Goal: Information Seeking & Learning: Learn about a topic

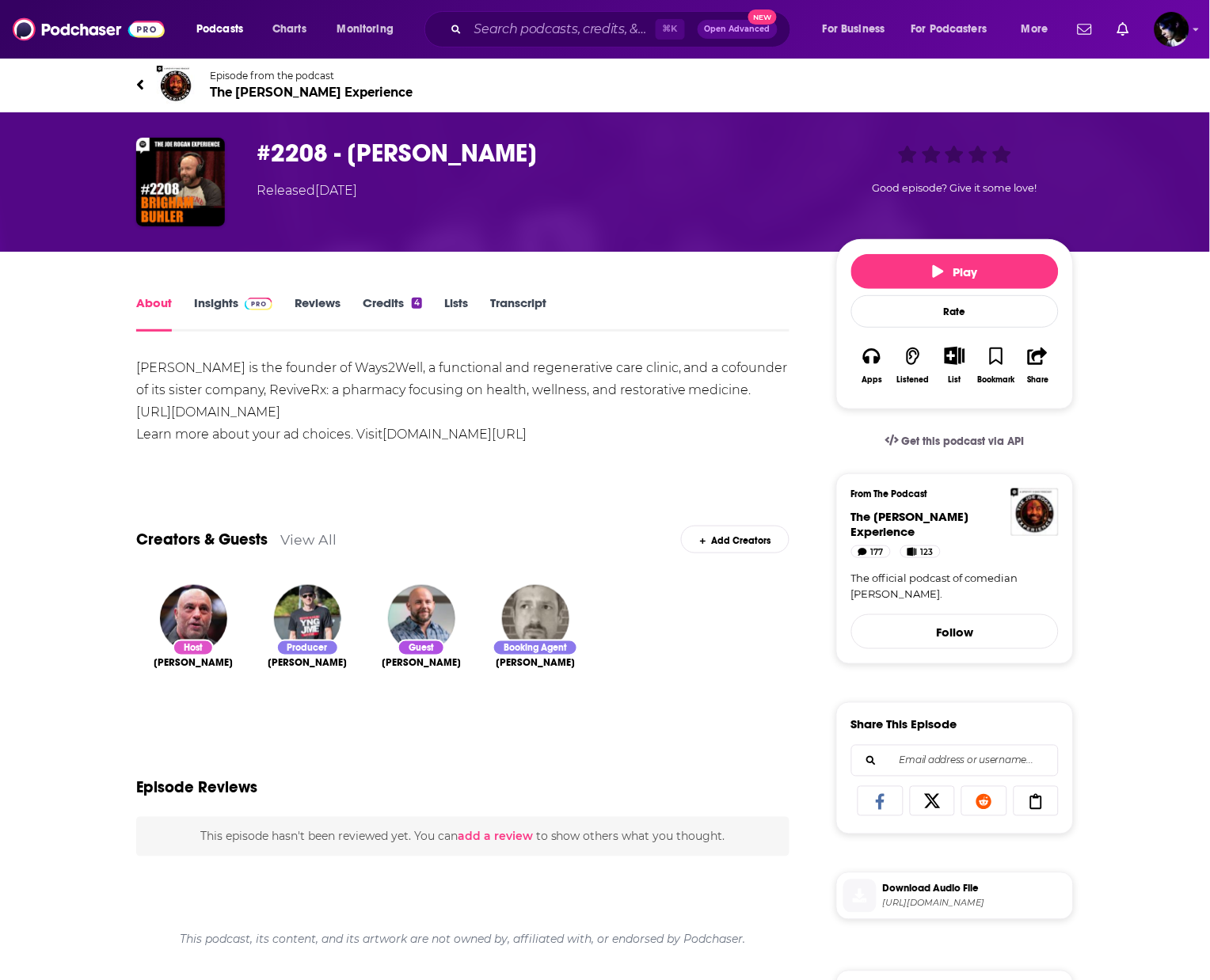
click at [276, 99] on link "Episode from the podcast The Joe Rogan Experience" at bounding box center [605, 84] width 938 height 38
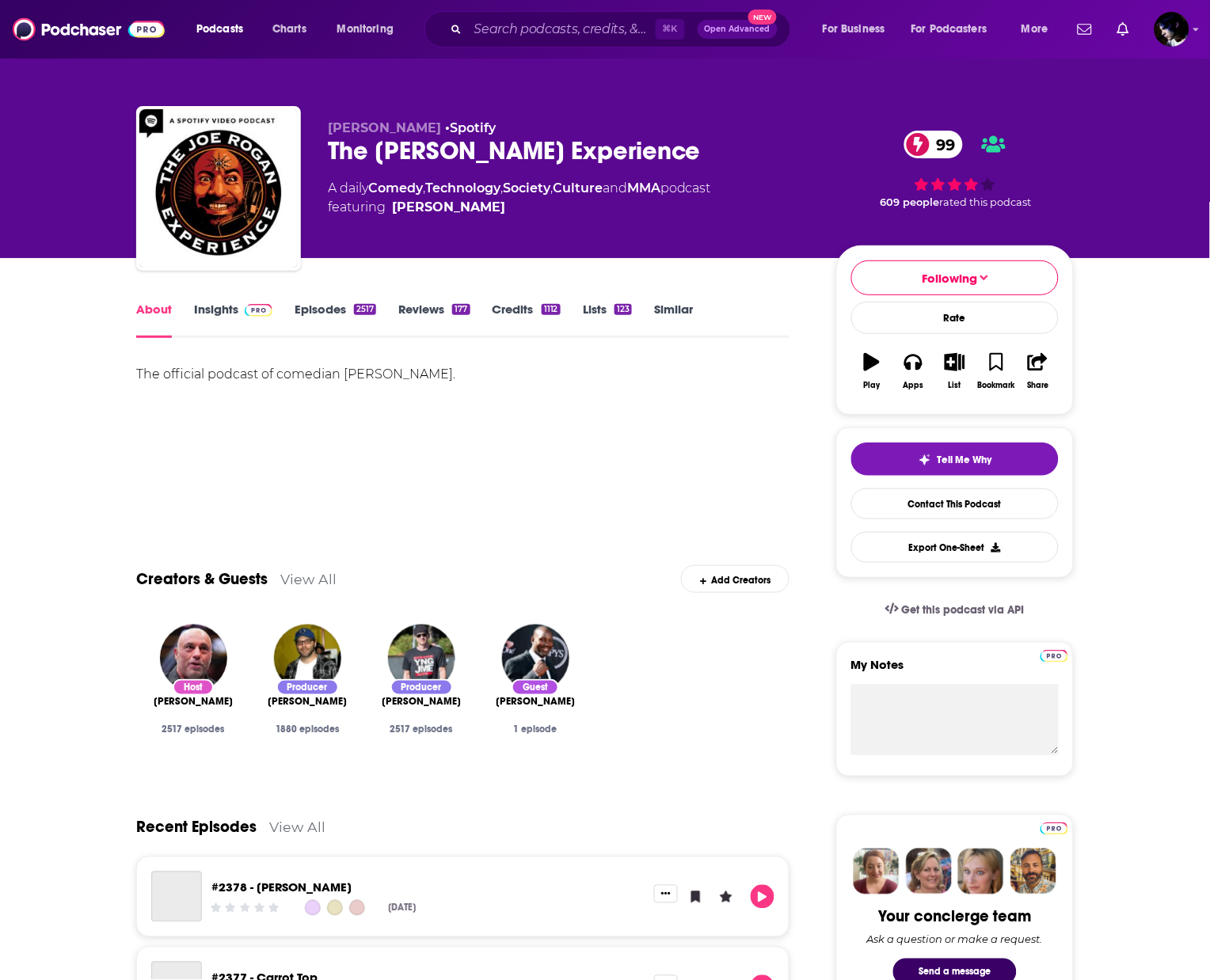
click at [322, 311] on link "Episodes 2517" at bounding box center [335, 319] width 82 height 36
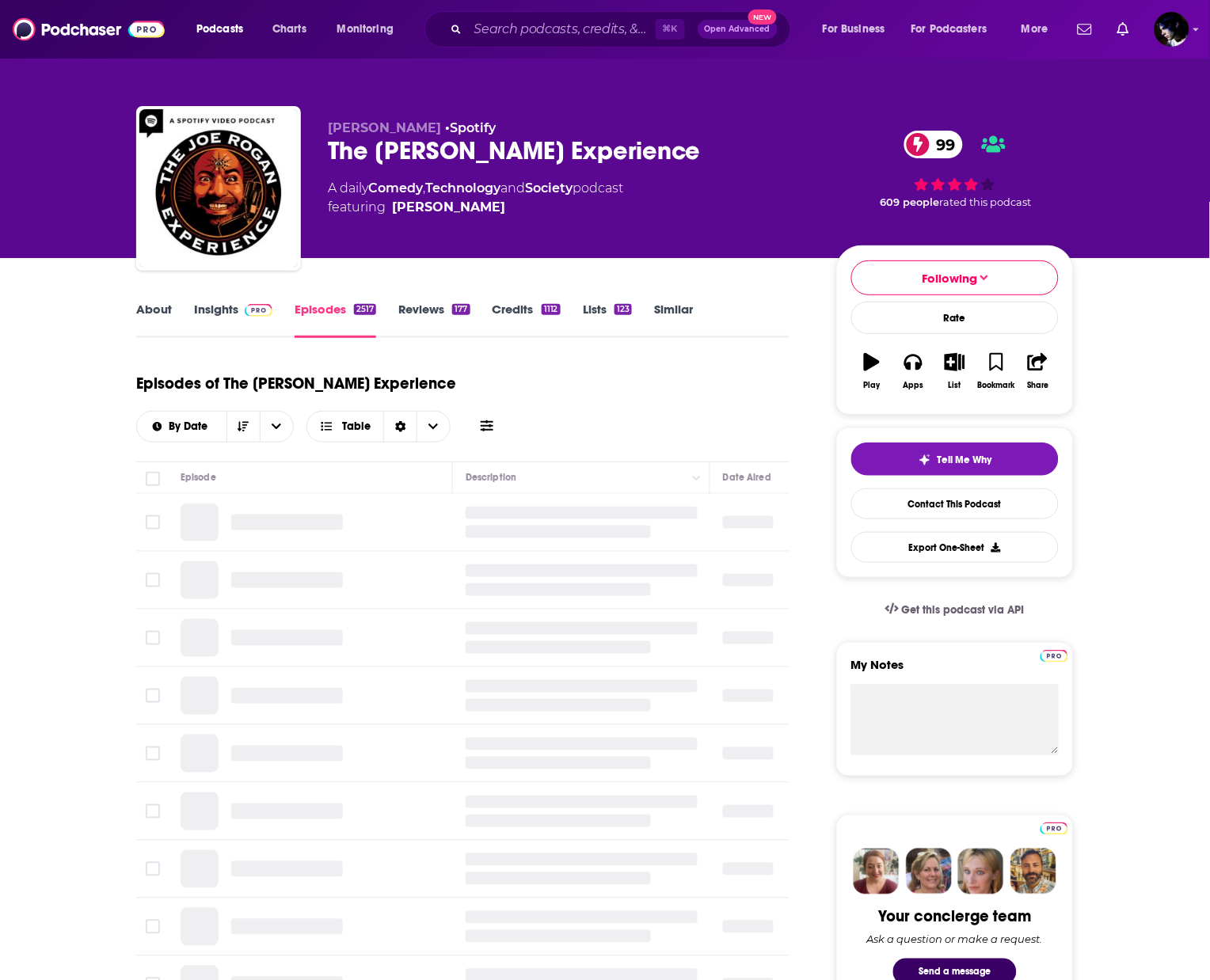
click at [493, 420] on icon at bounding box center [487, 426] width 13 height 13
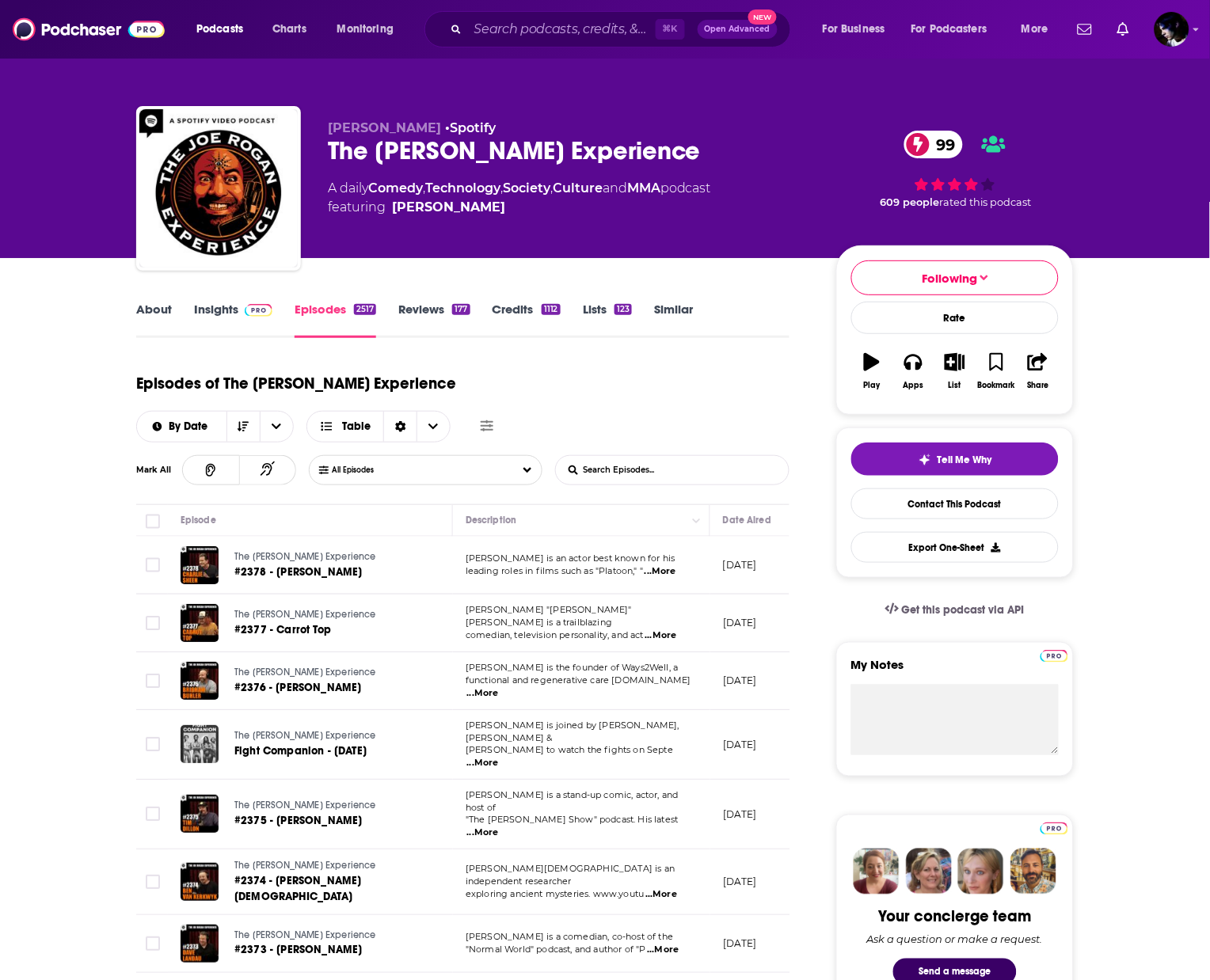
click at [673, 456] on input "List Search Input" at bounding box center [638, 469] width 165 height 28
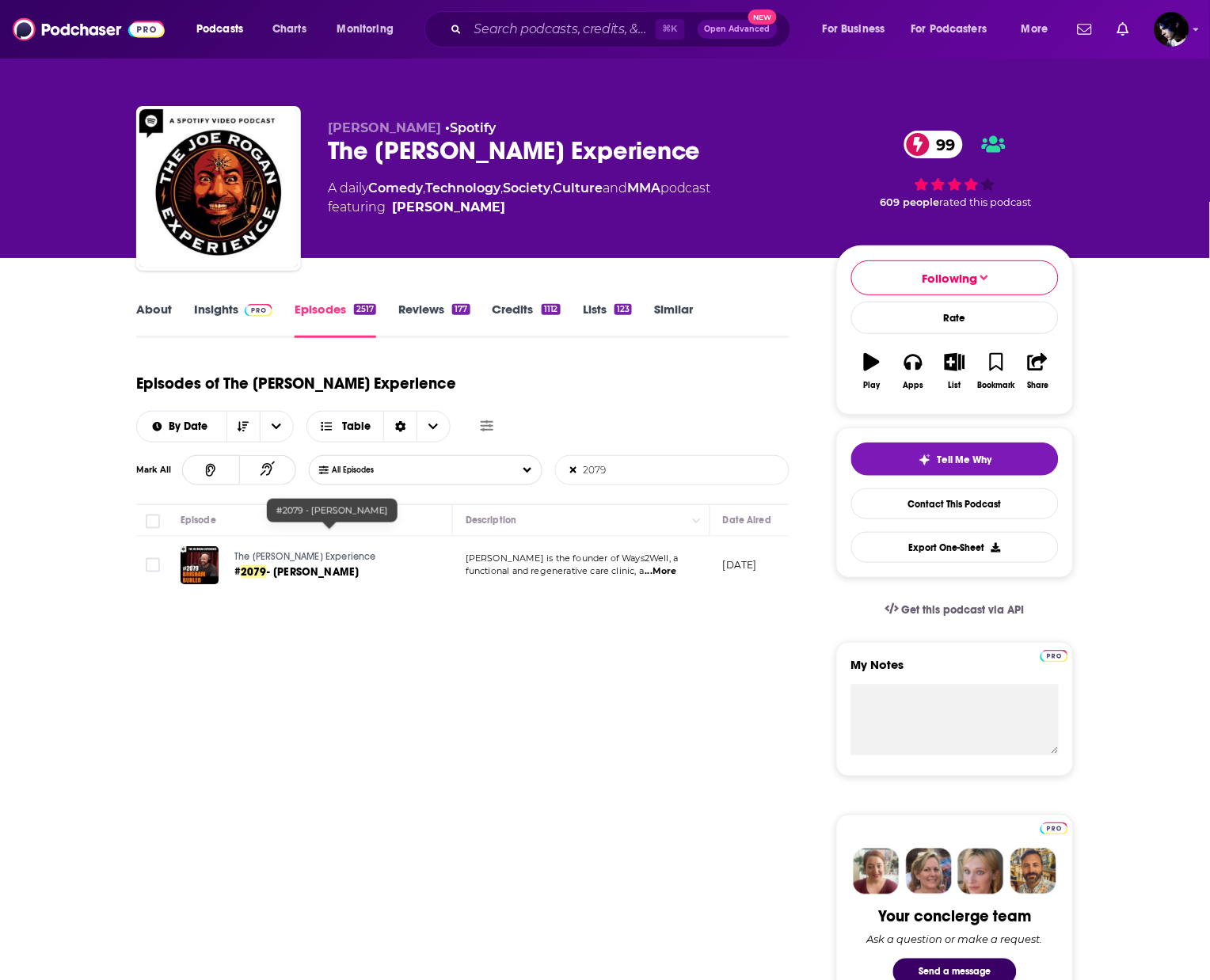
type input "2079"
click at [298, 565] on span "- Brigham Buhler" at bounding box center [313, 571] width 92 height 14
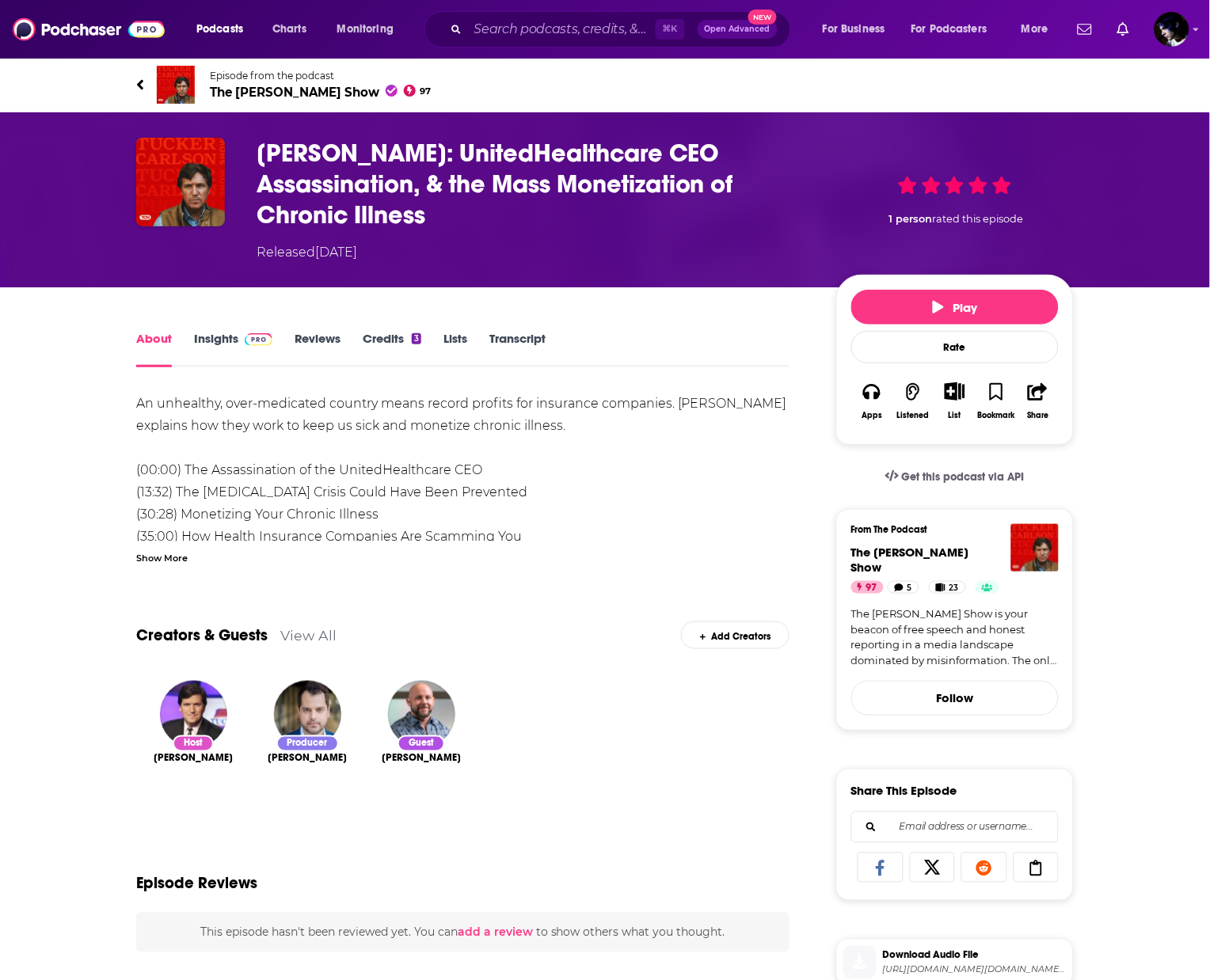
scroll to position [439, 0]
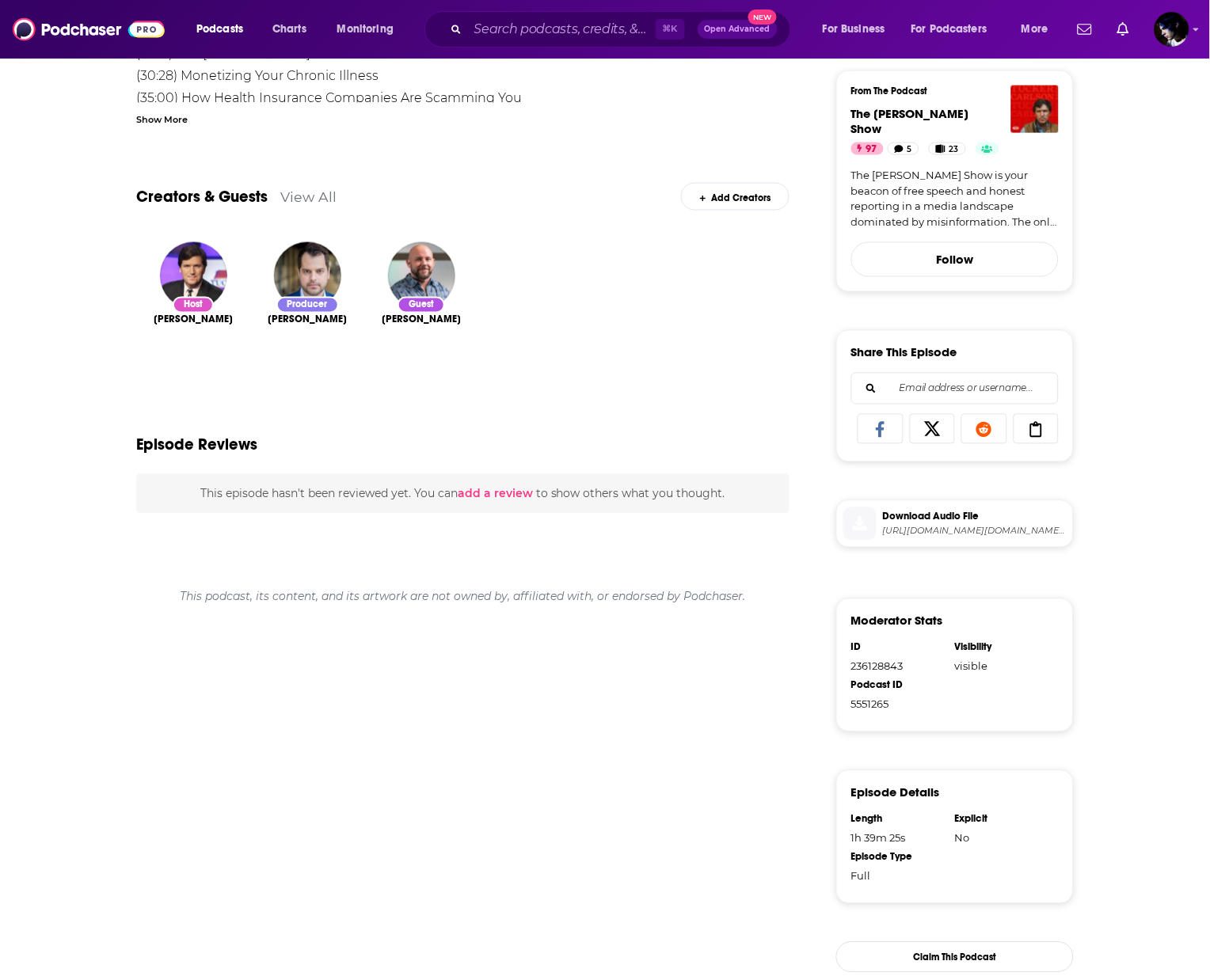
click at [976, 525] on span "[URL][DOMAIN_NAME][DOMAIN_NAME][DOMAIN_NAME][DOMAIN_NAME][DOMAIN_NAME][DOMAIN_N…" at bounding box center [975, 531] width 184 height 12
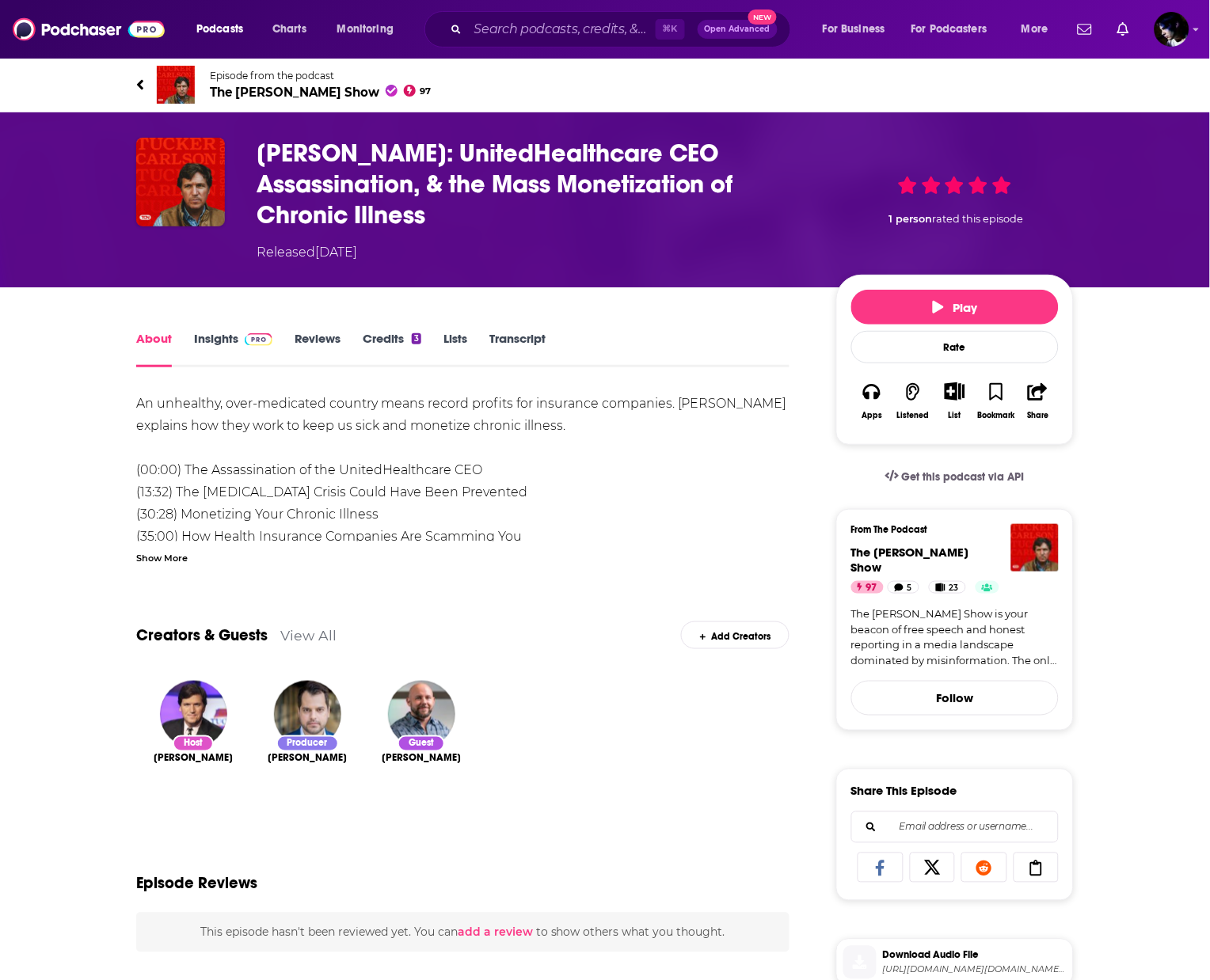
click at [382, 417] on div "An unhealthy, over-medicated country means record profits for insurance compani…" at bounding box center [463, 558] width 654 height 332
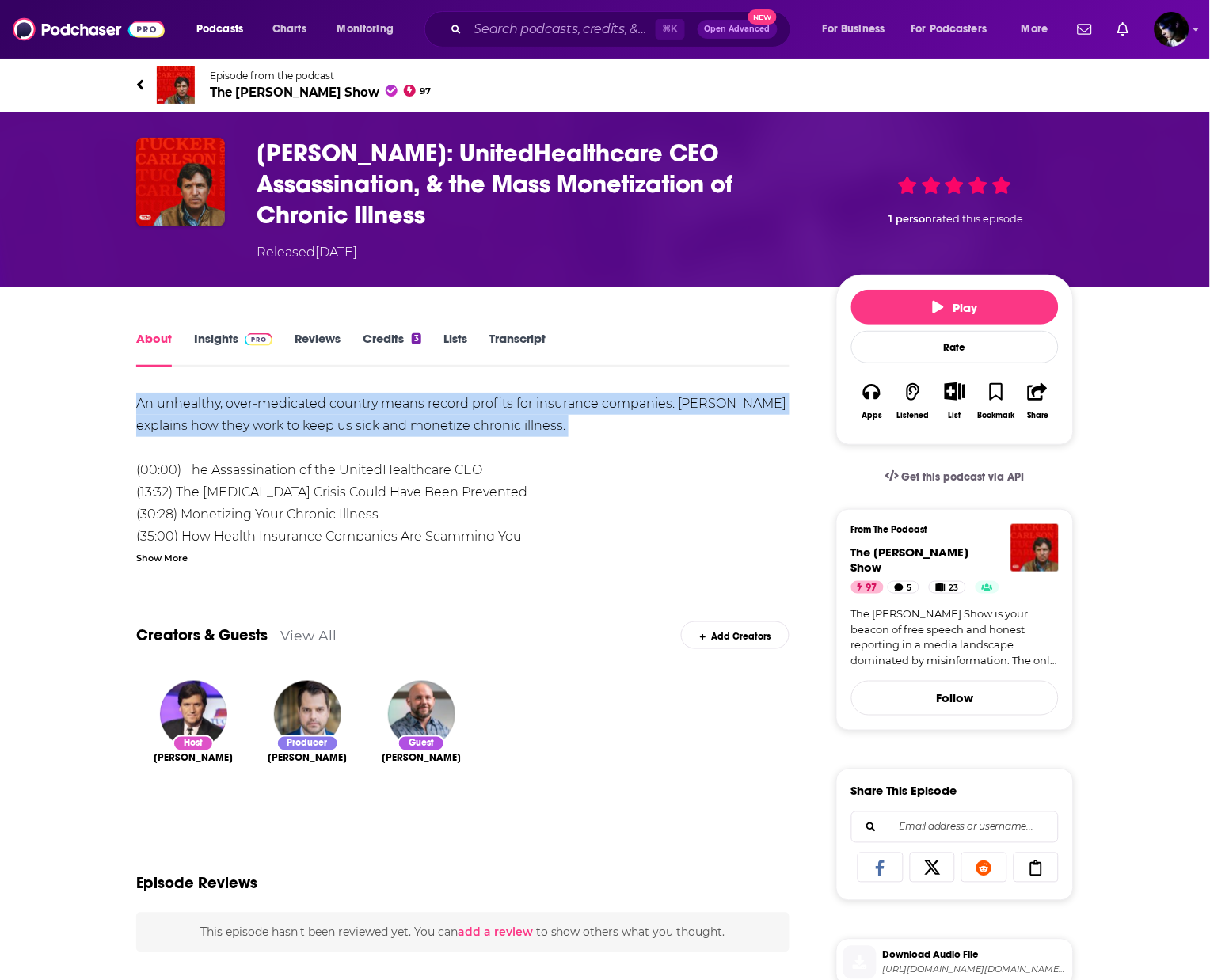
click at [382, 417] on div "An unhealthy, over-medicated country means record profits for insurance compani…" at bounding box center [463, 558] width 654 height 332
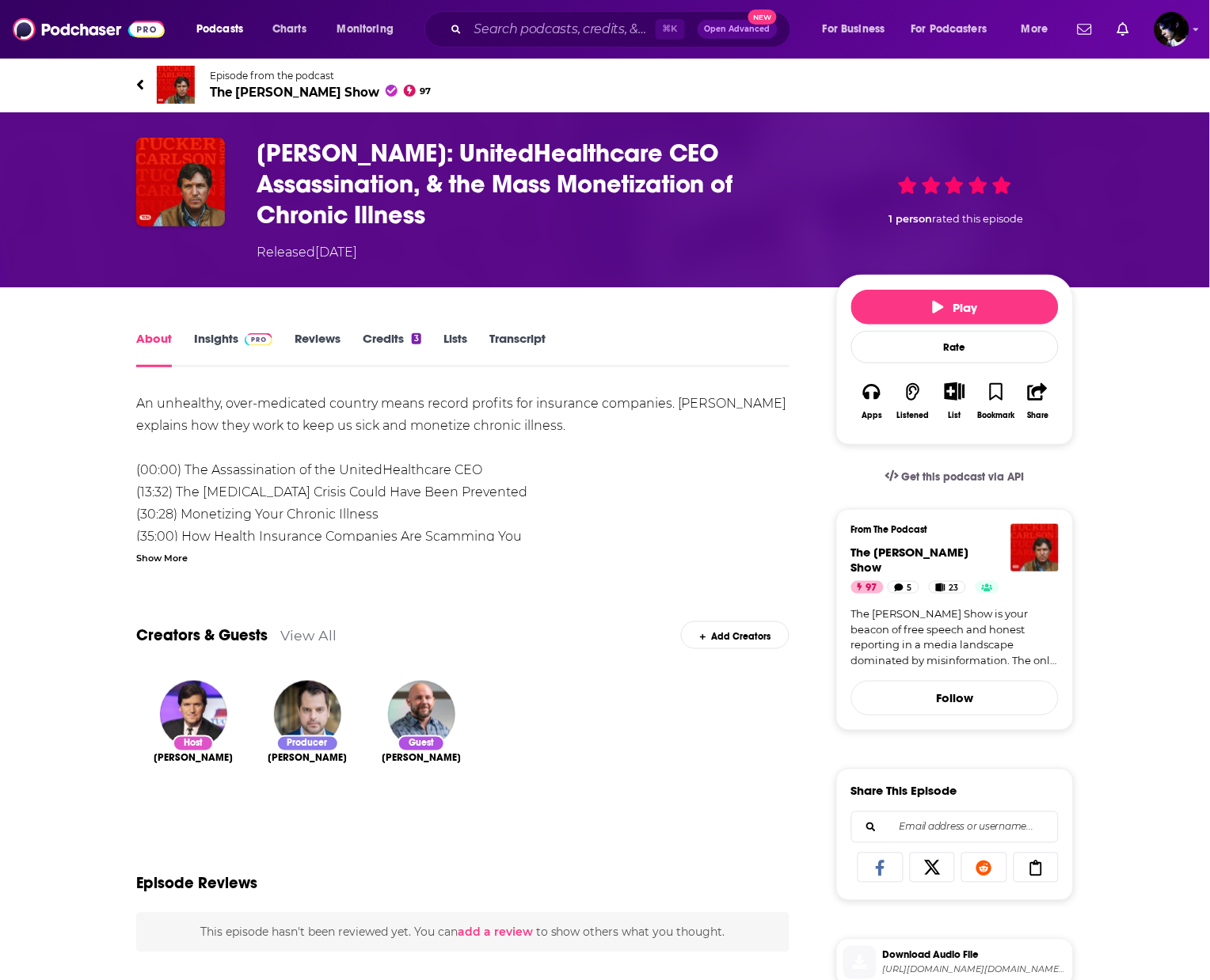
click at [179, 558] on div "Show More" at bounding box center [161, 557] width 51 height 15
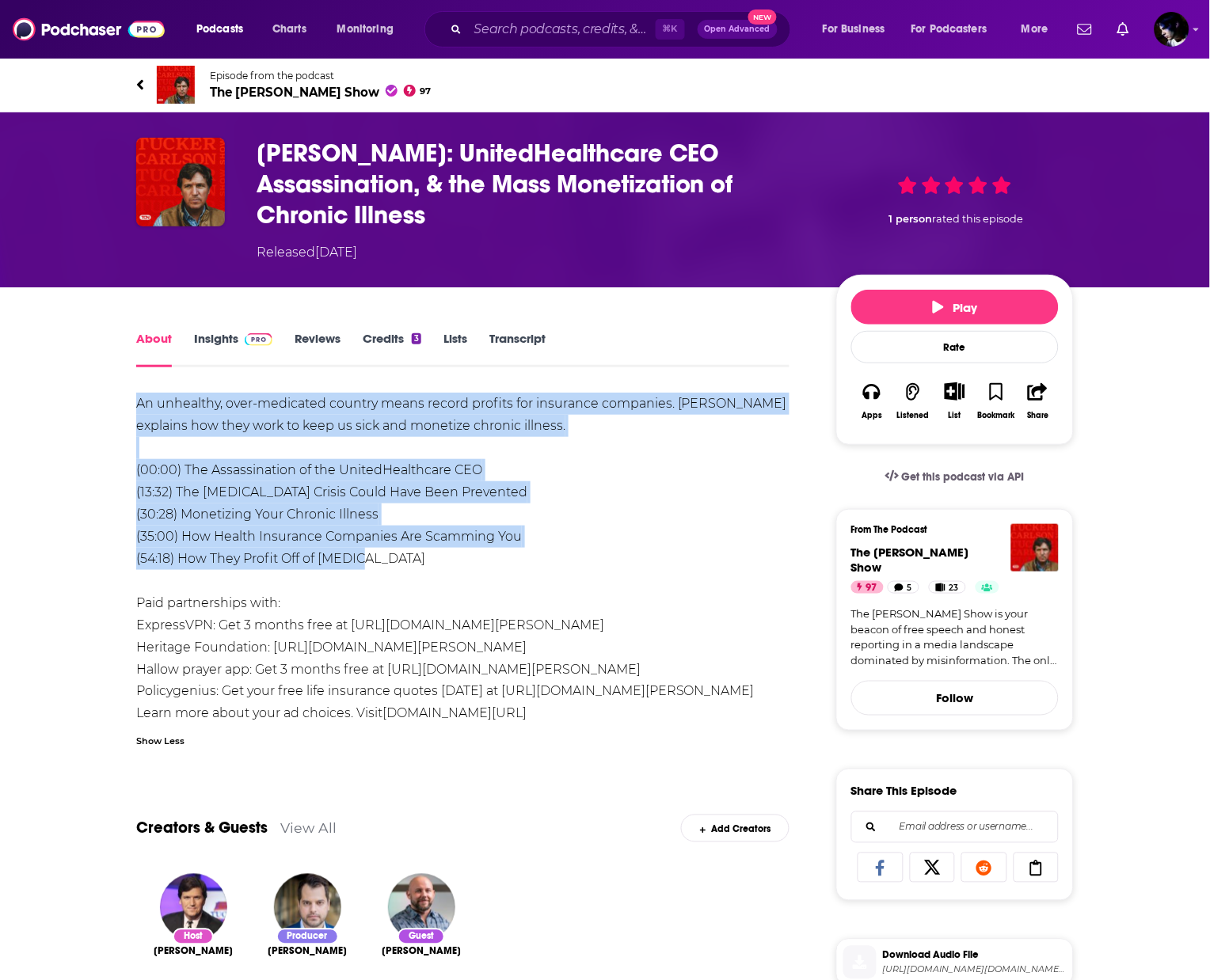
drag, startPoint x: 437, startPoint y: 555, endPoint x: 133, endPoint y: 399, distance: 341.7
click at [133, 399] on div "About Insights Reviews Credits 3 Lists Transcript An unhealthy, over-medicated …" at bounding box center [474, 912] width 725 height 1167
copy div "An unhealthy, over-medicated country means record profits for insurance compani…"
click at [225, 336] on link "Insights" at bounding box center [233, 349] width 79 height 36
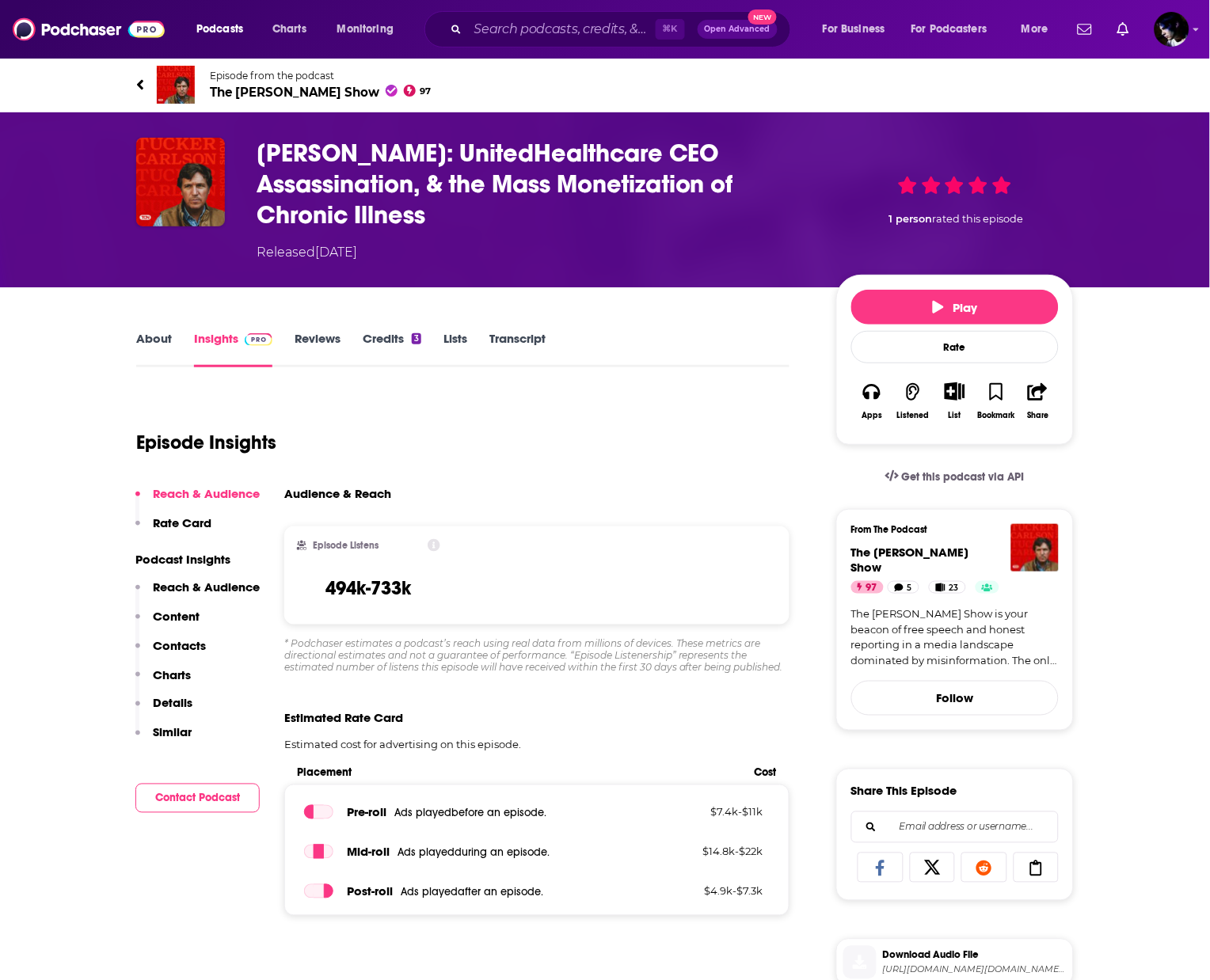
drag, startPoint x: 471, startPoint y: 211, endPoint x: 253, endPoint y: 135, distance: 230.9
click at [253, 135] on div "[PERSON_NAME]: UnitedHealthcare CEO Assassination, & the Mass Monetization of C…" at bounding box center [605, 200] width 1014 height 175
copy h3 "[PERSON_NAME]: UnitedHealthcare CEO Assassination, & the Mass Monetization of C…"
click at [1018, 303] on button "Play" at bounding box center [955, 306] width 208 height 35
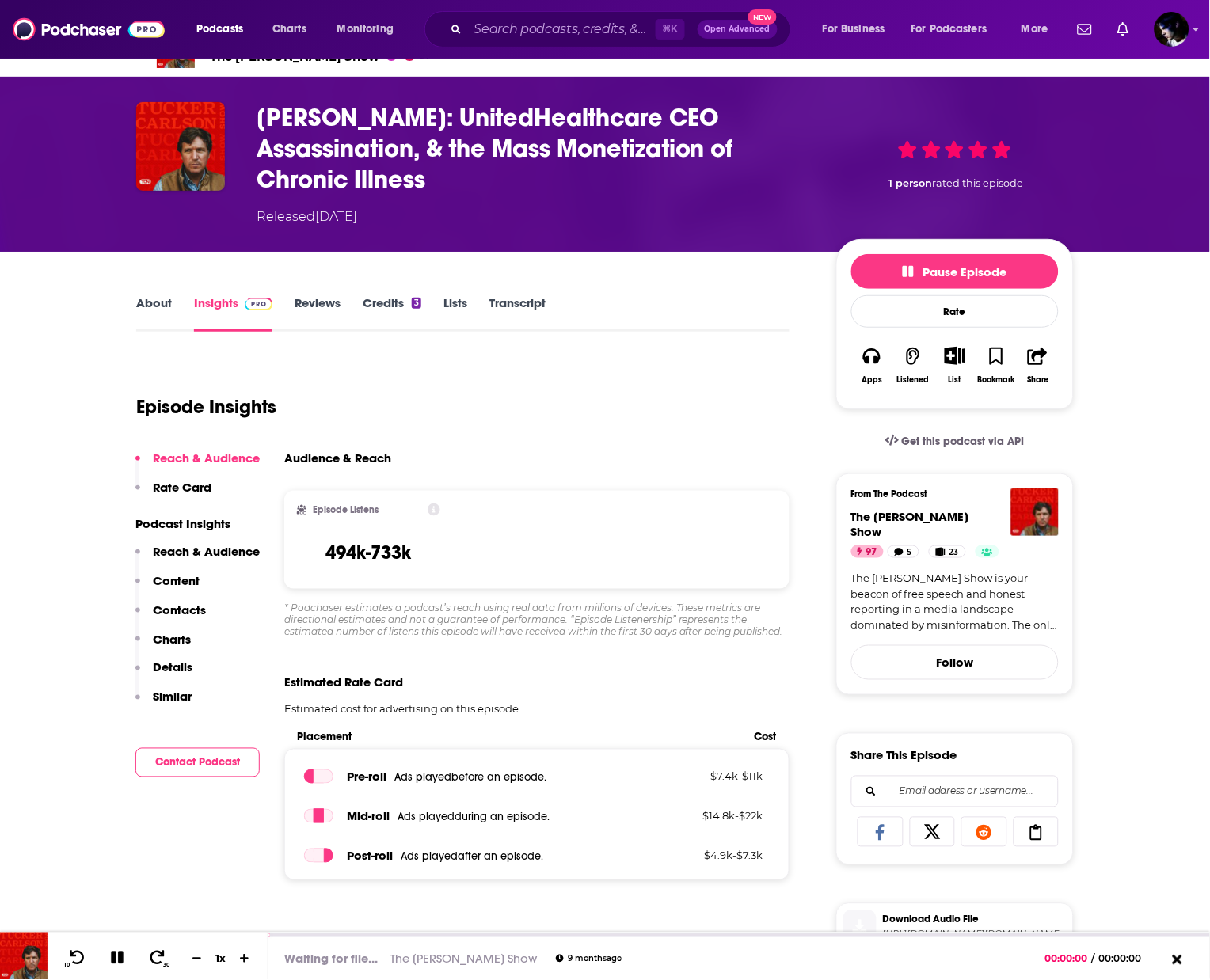
scroll to position [92, 0]
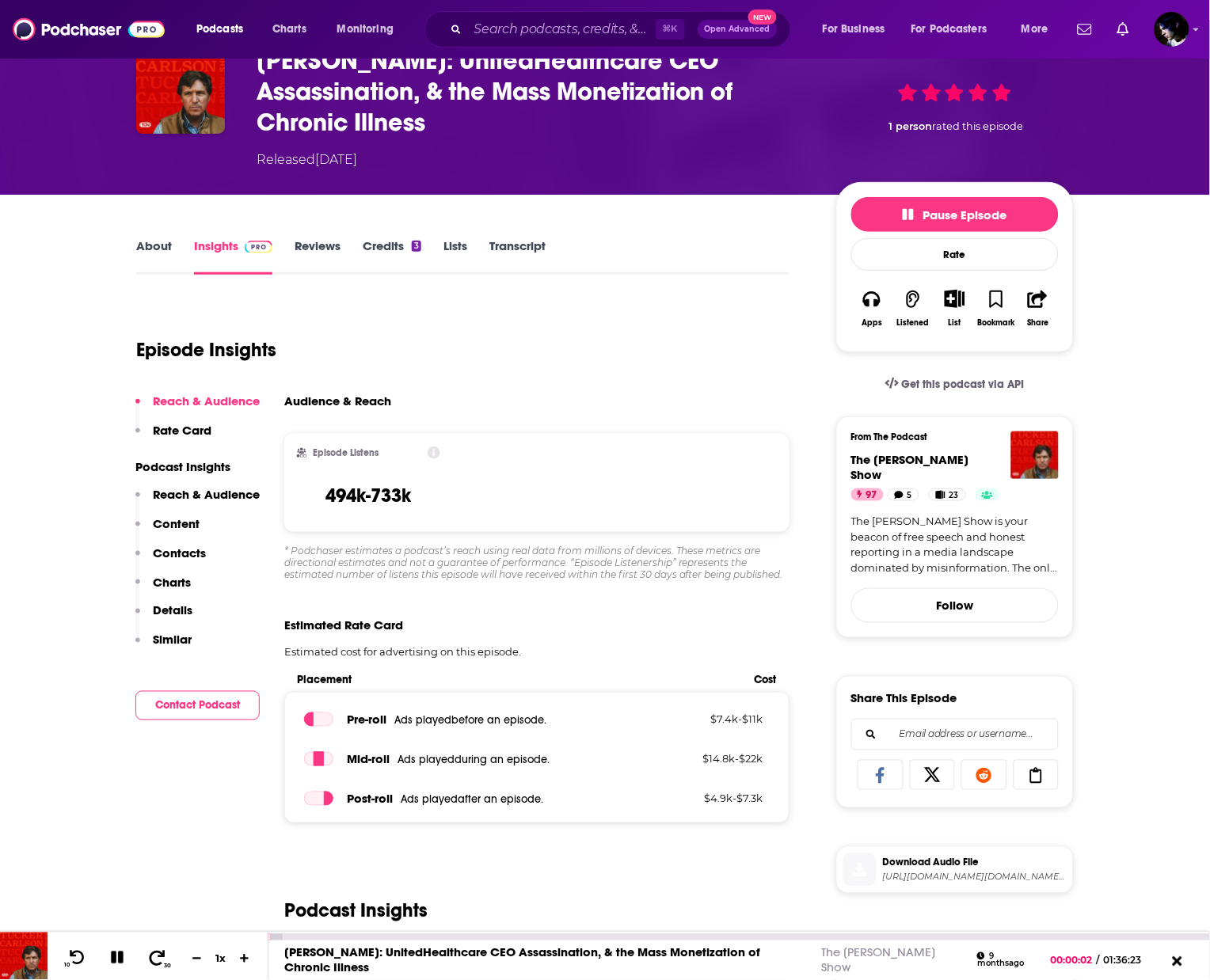
click at [166, 962] on span "30" at bounding box center [167, 965] width 7 height 7
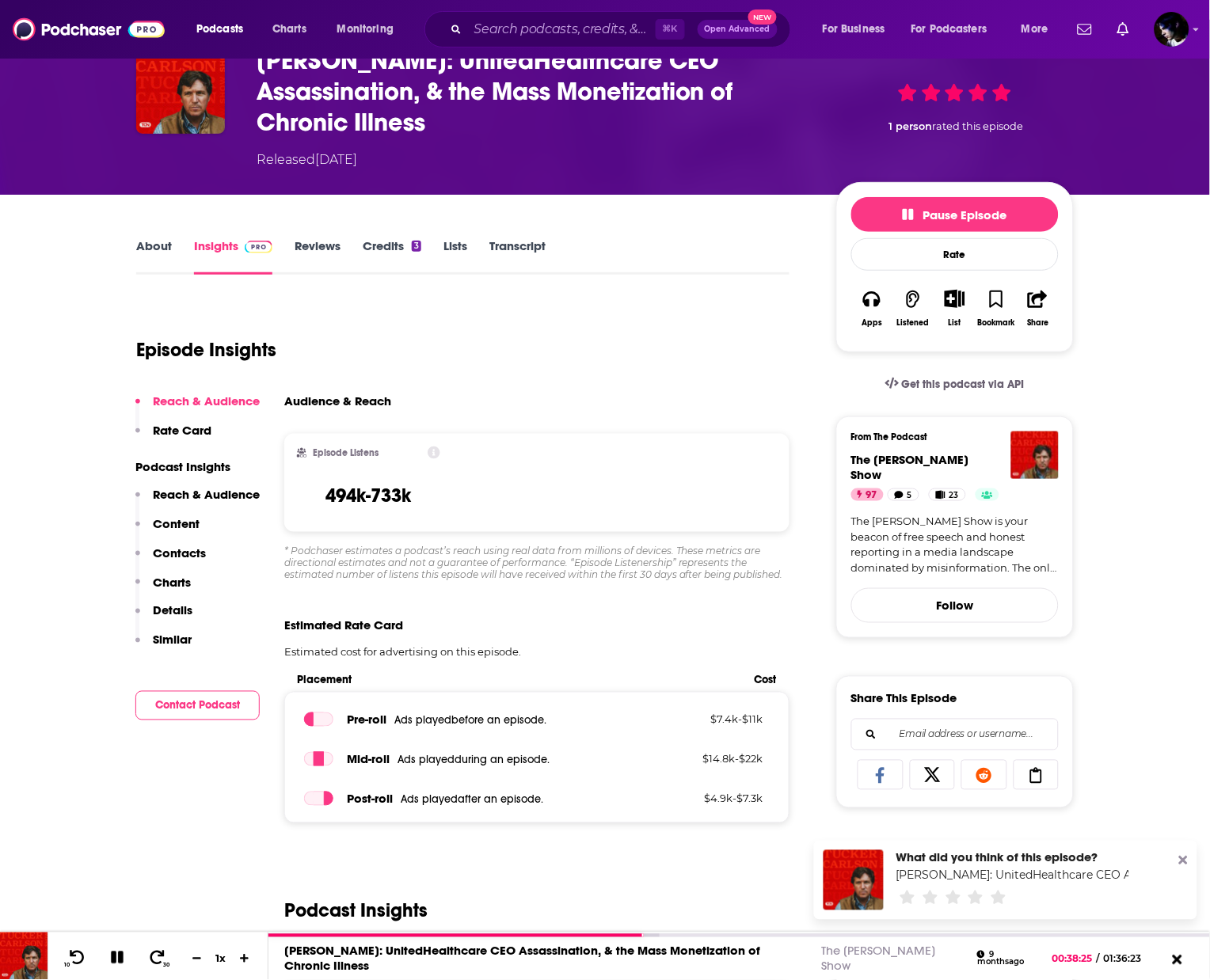
drag, startPoint x: 644, startPoint y: 934, endPoint x: 827, endPoint y: 886, distance: 189.2
click at [1186, 858] on icon at bounding box center [1183, 861] width 9 height 9
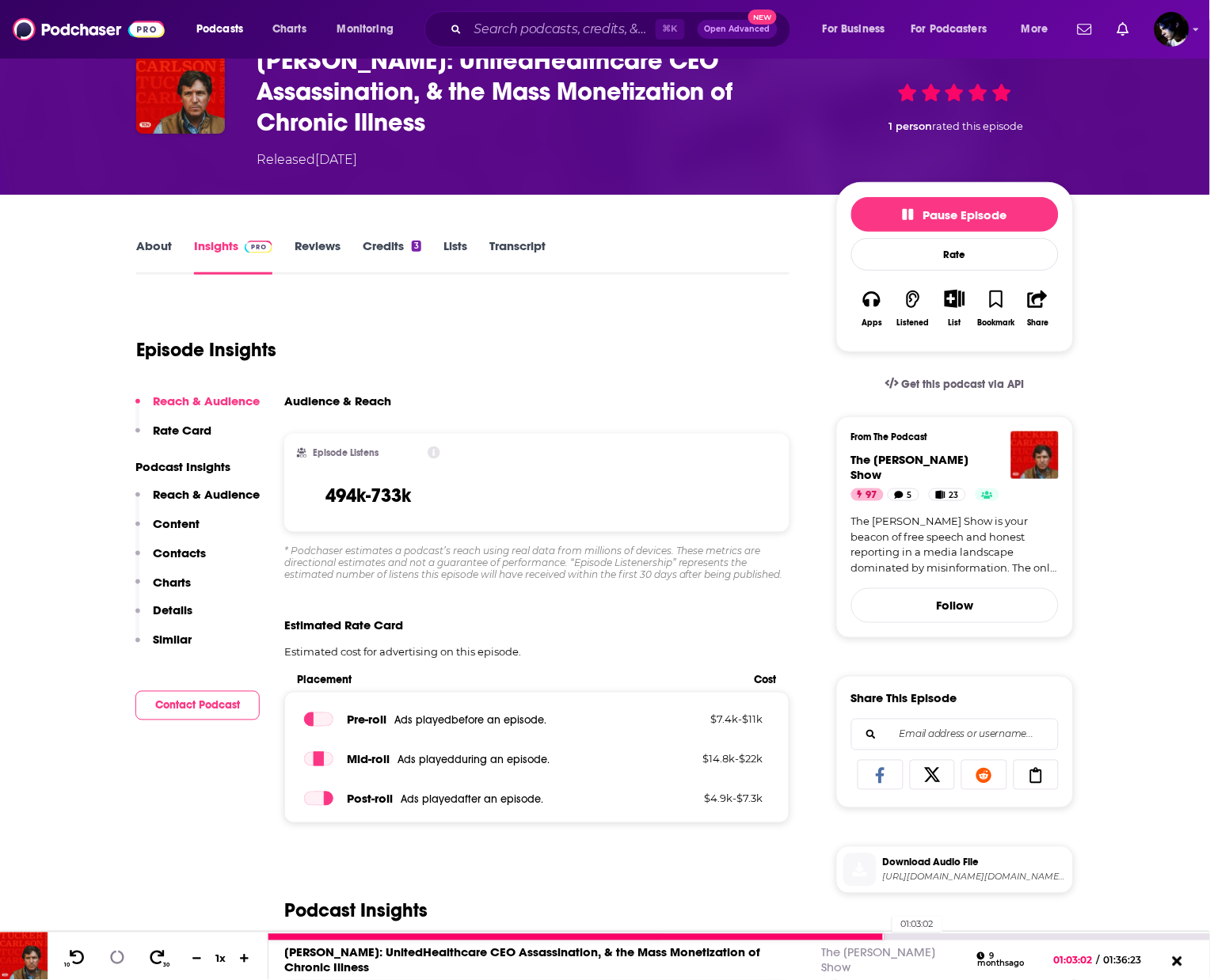
click at [885, 936] on div "01:03:02" at bounding box center [739, 937] width 942 height 6
click at [833, 938] on div at bounding box center [551, 937] width 564 height 6
click at [821, 935] on div at bounding box center [551, 937] width 565 height 6
click at [805, 937] on div at bounding box center [544, 937] width 552 height 6
click at [75, 953] on icon at bounding box center [78, 957] width 16 height 15
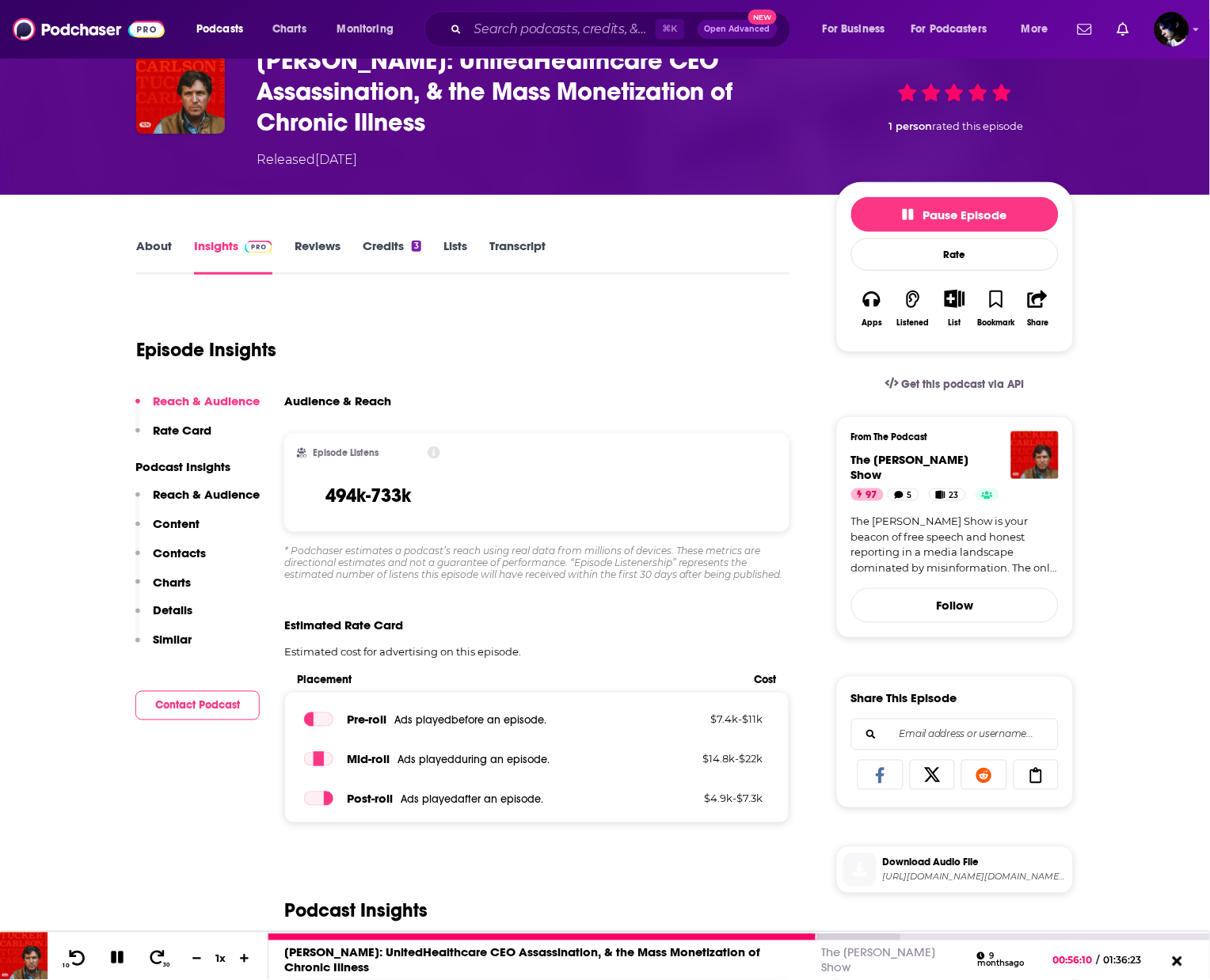
click at [79, 957] on icon at bounding box center [77, 958] width 19 height 16
click at [71, 964] on icon at bounding box center [77, 958] width 19 height 16
click at [116, 956] on icon at bounding box center [118, 958] width 16 height 16
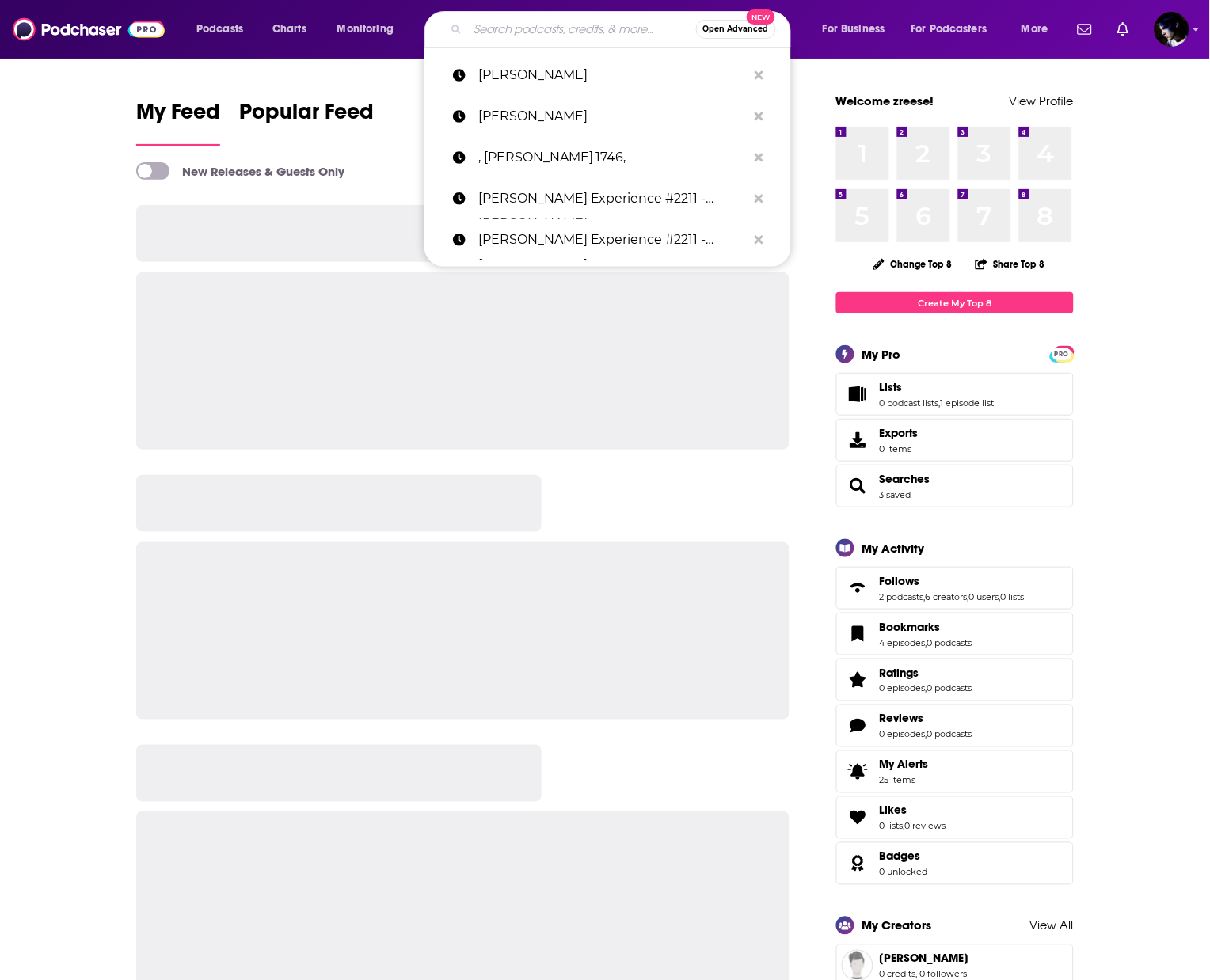
drag, startPoint x: 569, startPoint y: 20, endPoint x: 577, endPoint y: 28, distance: 11.3
click at [569, 21] on input "Search podcasts, credits, & more..." at bounding box center [581, 29] width 228 height 25
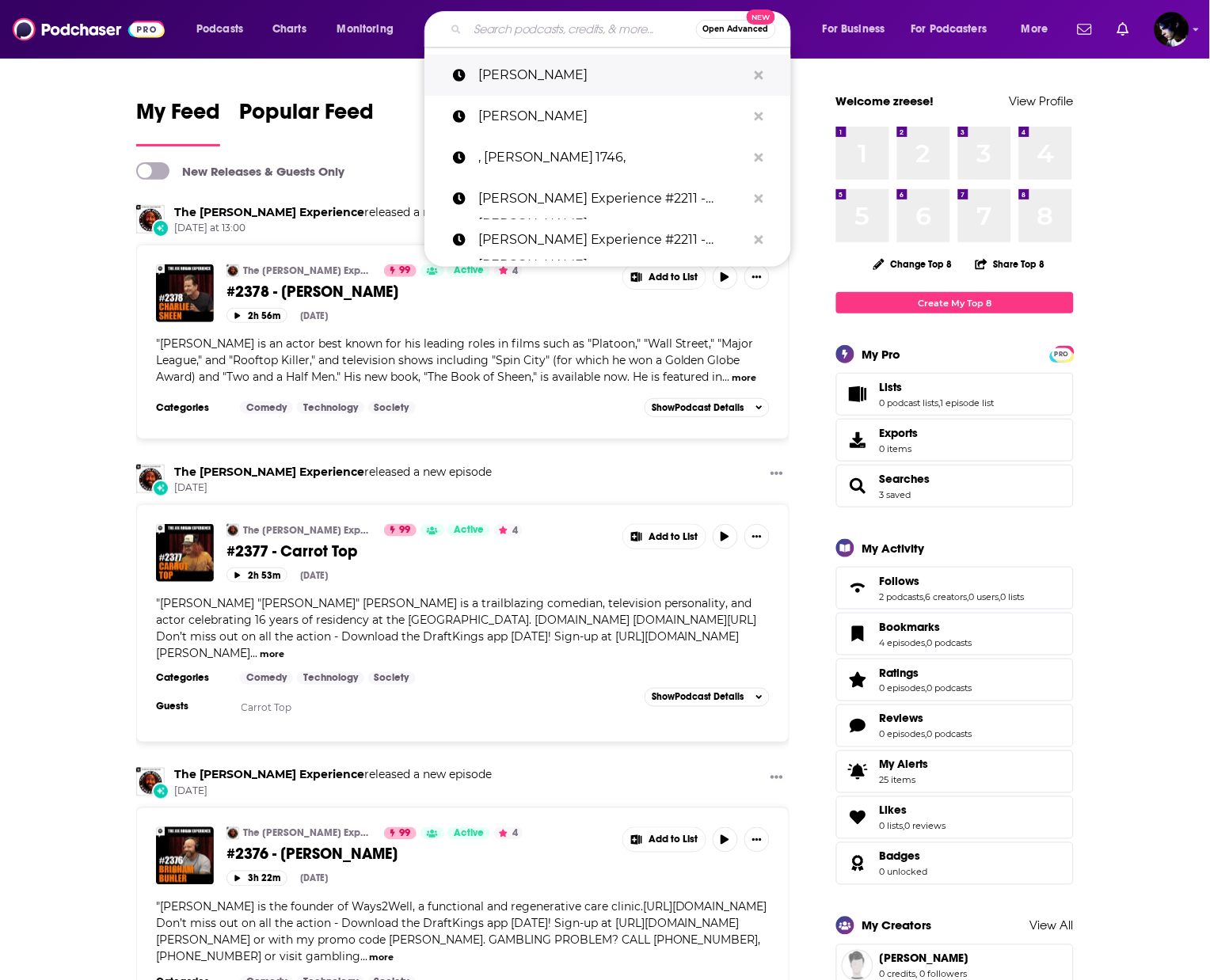
paste input "Broken Health Insurance System with Brigham Buhler"
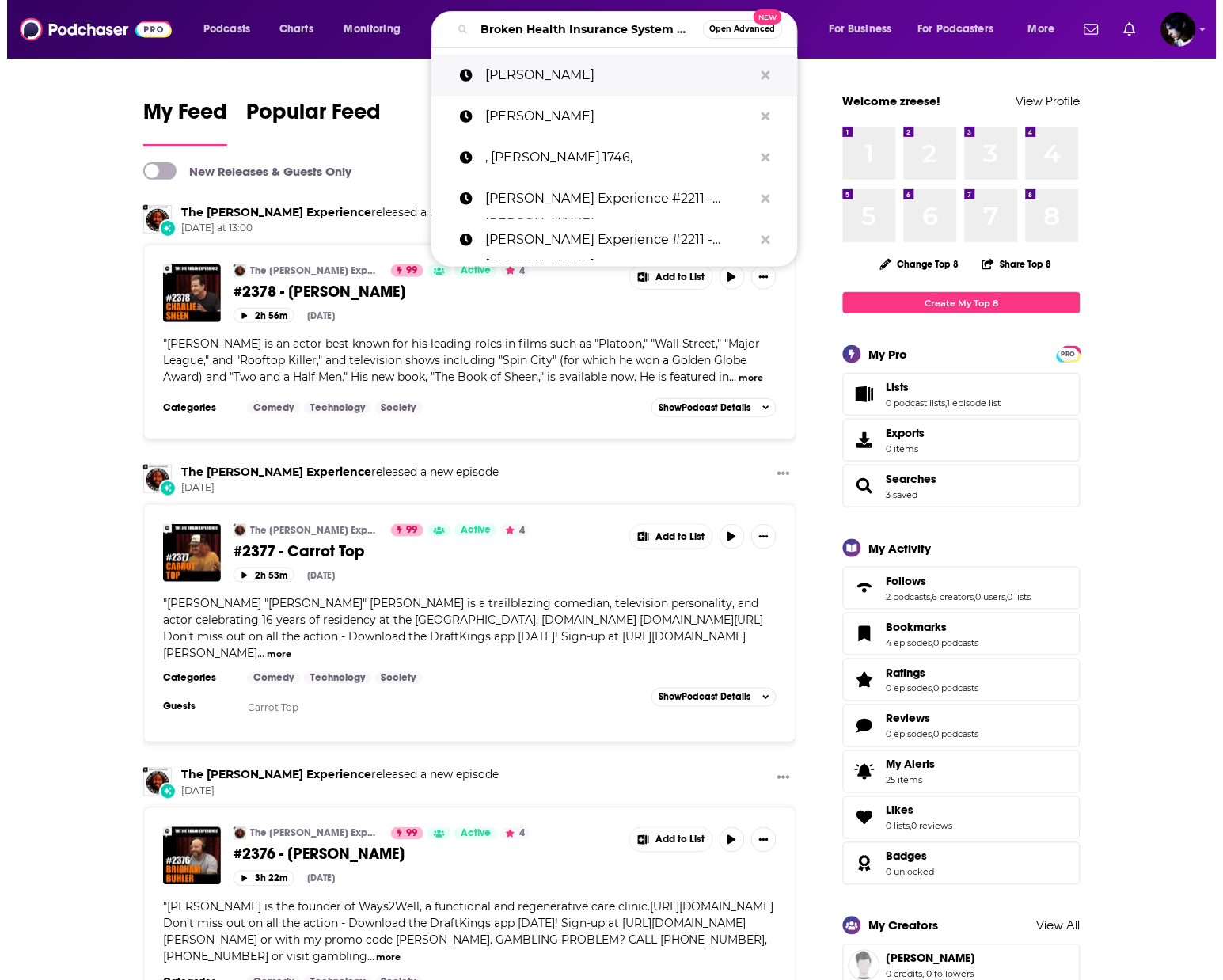
scroll to position [0, 115]
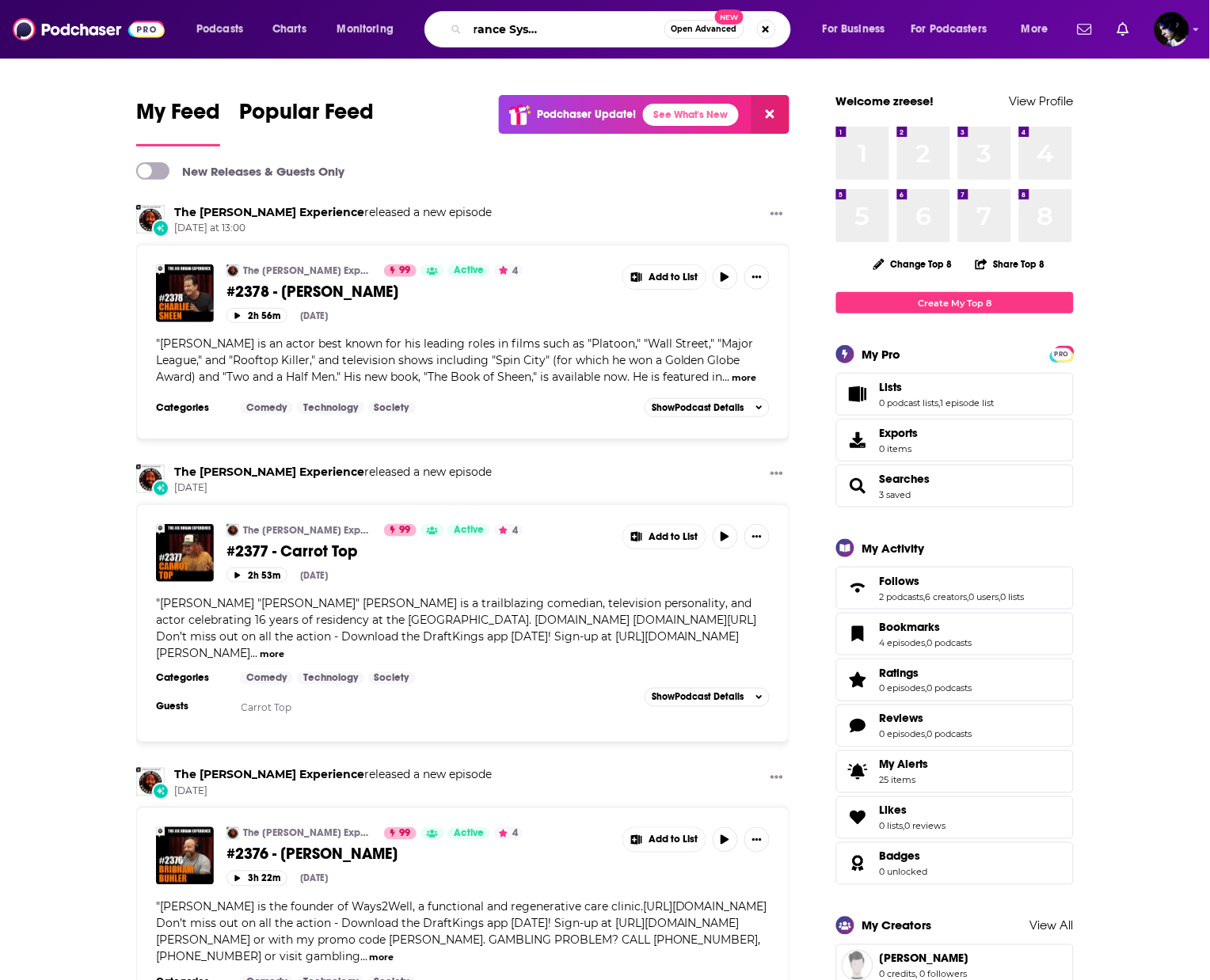
type input "Broken Health Insurance System with Brigham Buhler"
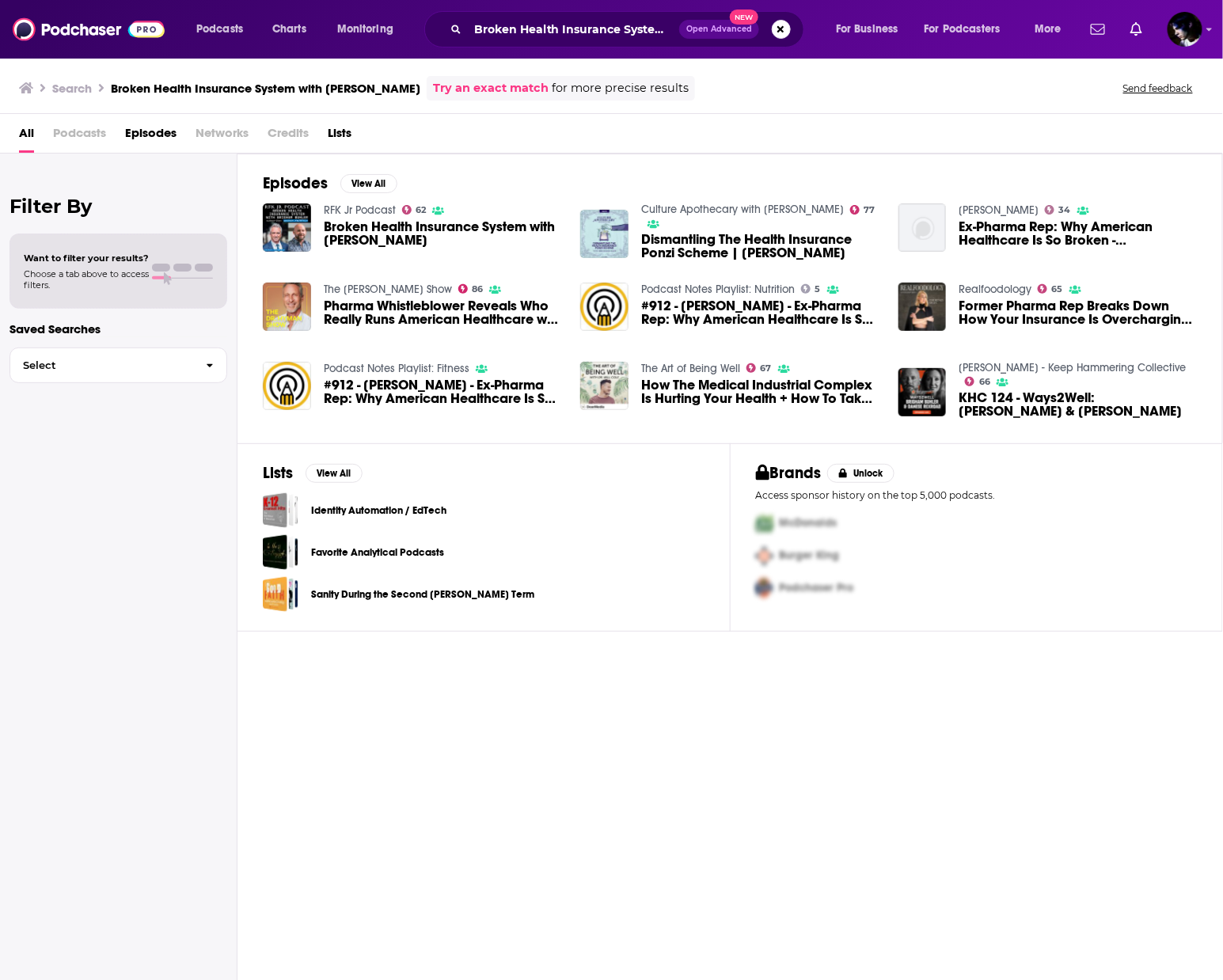
click at [379, 237] on span "Broken Health Insurance System with Brigham Buhler" at bounding box center [443, 233] width 238 height 27
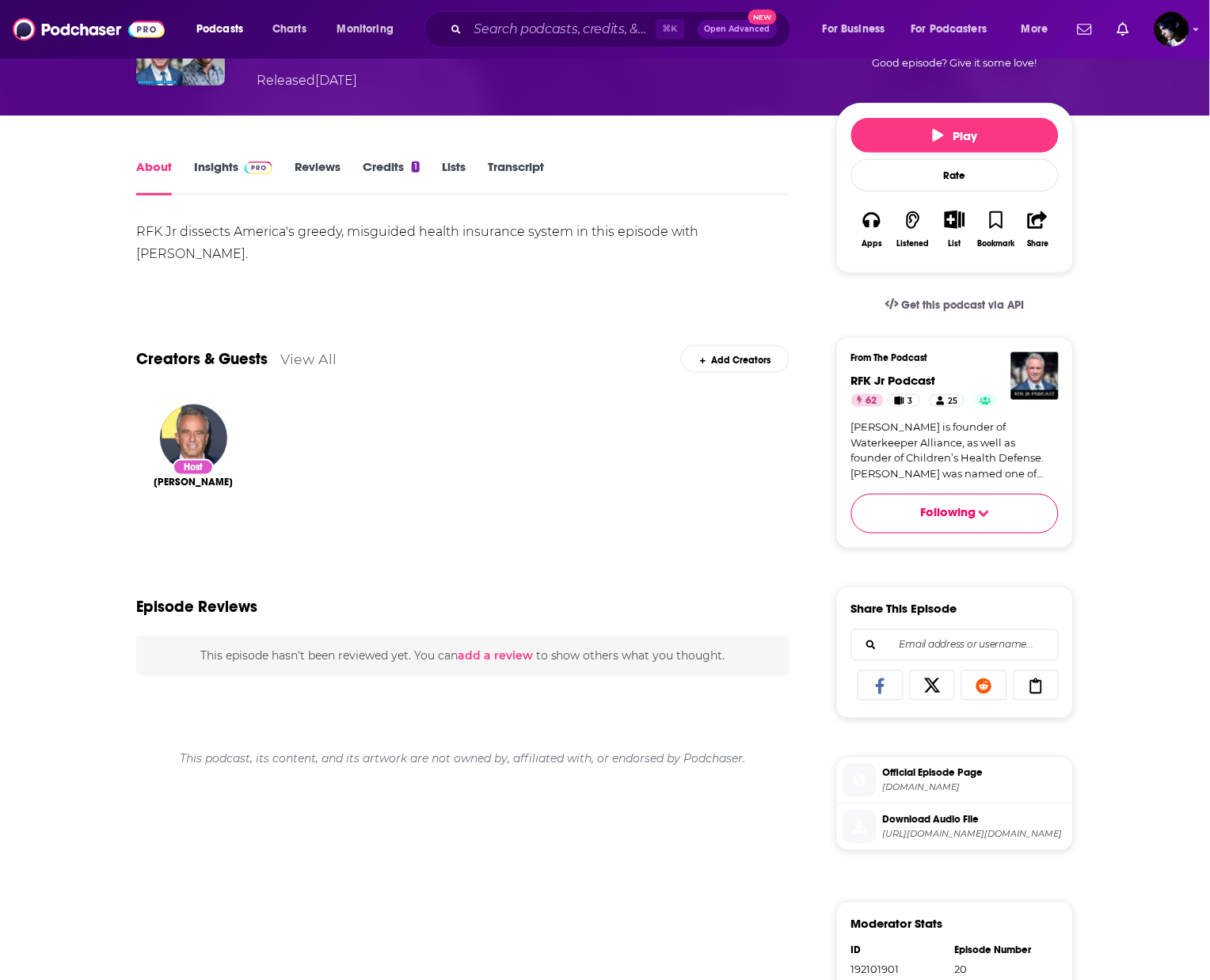
scroll to position [250, 0]
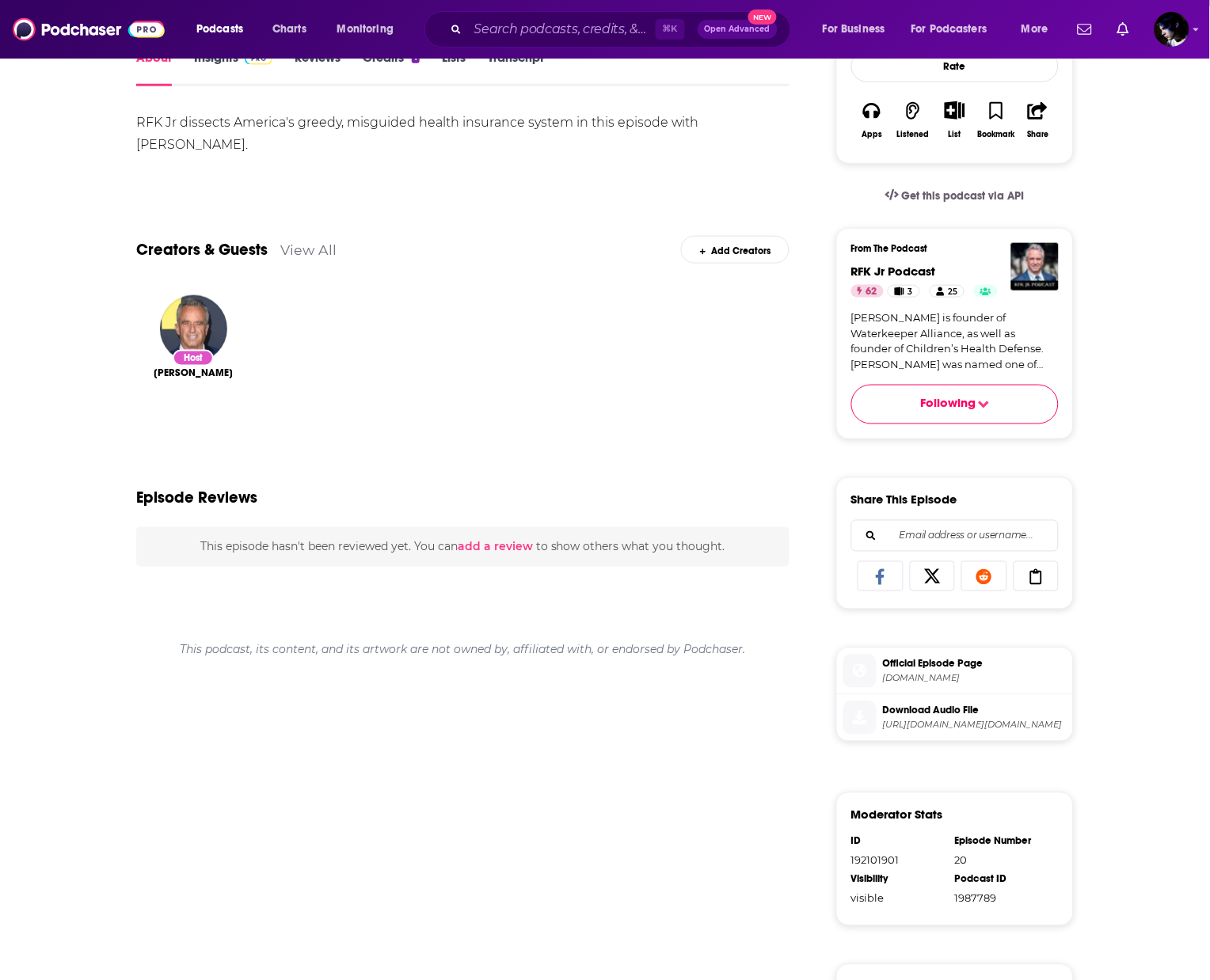
click at [927, 718] on span "Download Audio File" at bounding box center [975, 711] width 184 height 15
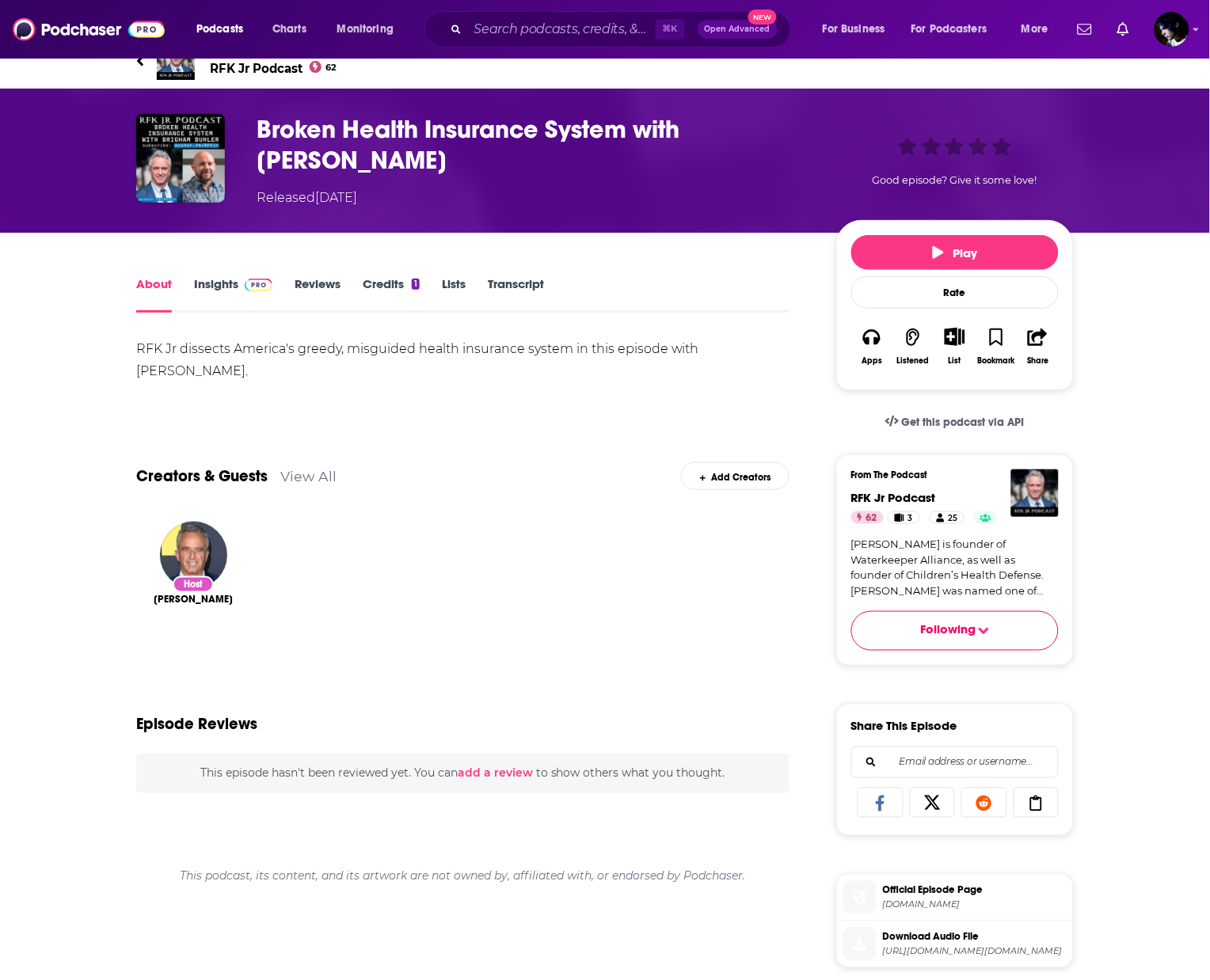
scroll to position [0, 0]
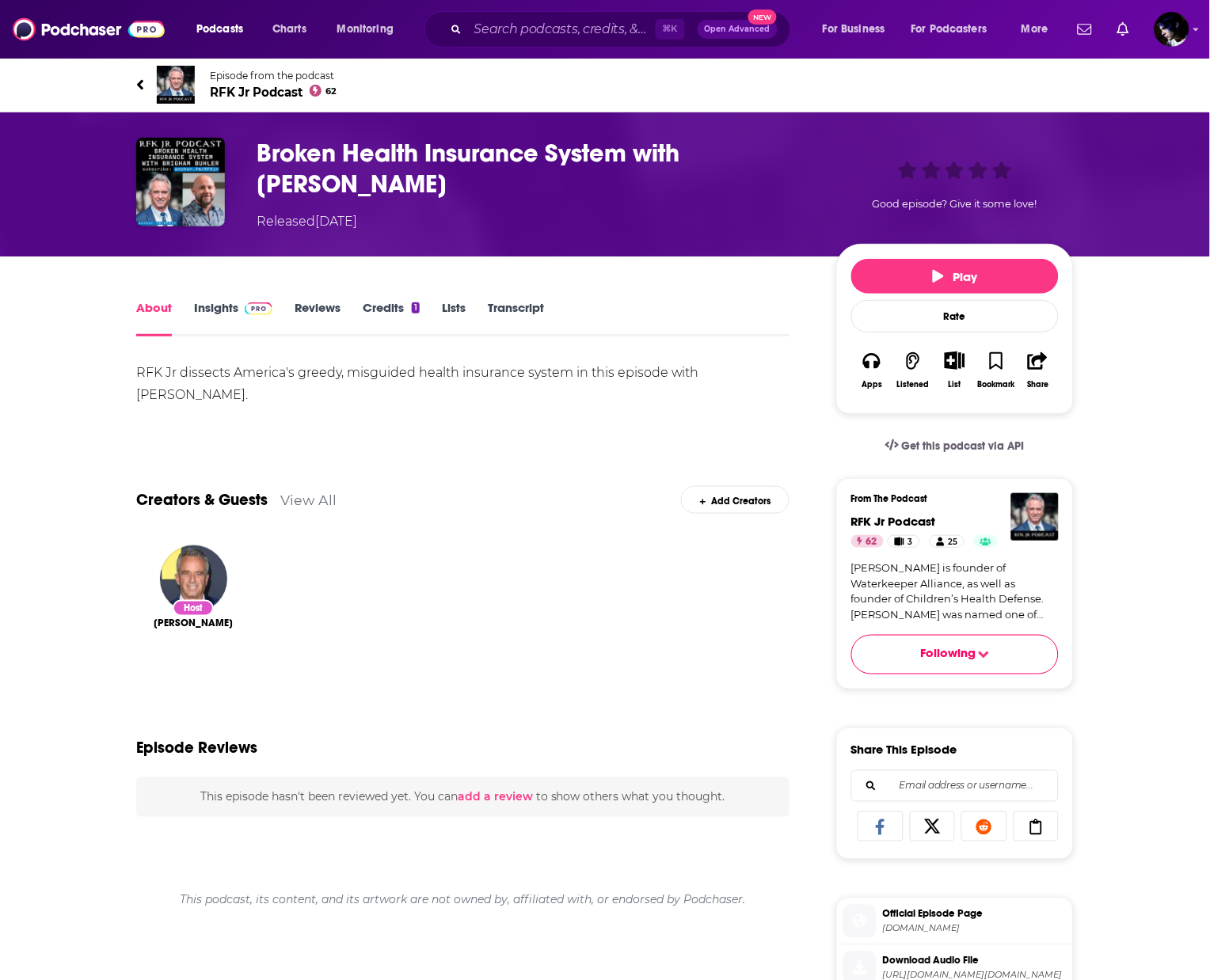
click at [404, 409] on div "RFK Jr dissects America's greedy, misguided health insurance system in this epi…" at bounding box center [463, 395] width 654 height 67
drag, startPoint x: 340, startPoint y: 186, endPoint x: 247, endPoint y: 146, distance: 101.2
click at [247, 146] on div "Broken Health Insurance System with Brigham Buhler Released Thursday, 16th Nove…" at bounding box center [605, 184] width 938 height 93
copy h1 "Broken Health Insurance System with Brigham Buhler"
drag, startPoint x: 256, startPoint y: 395, endPoint x: 112, endPoint y: 360, distance: 148.2
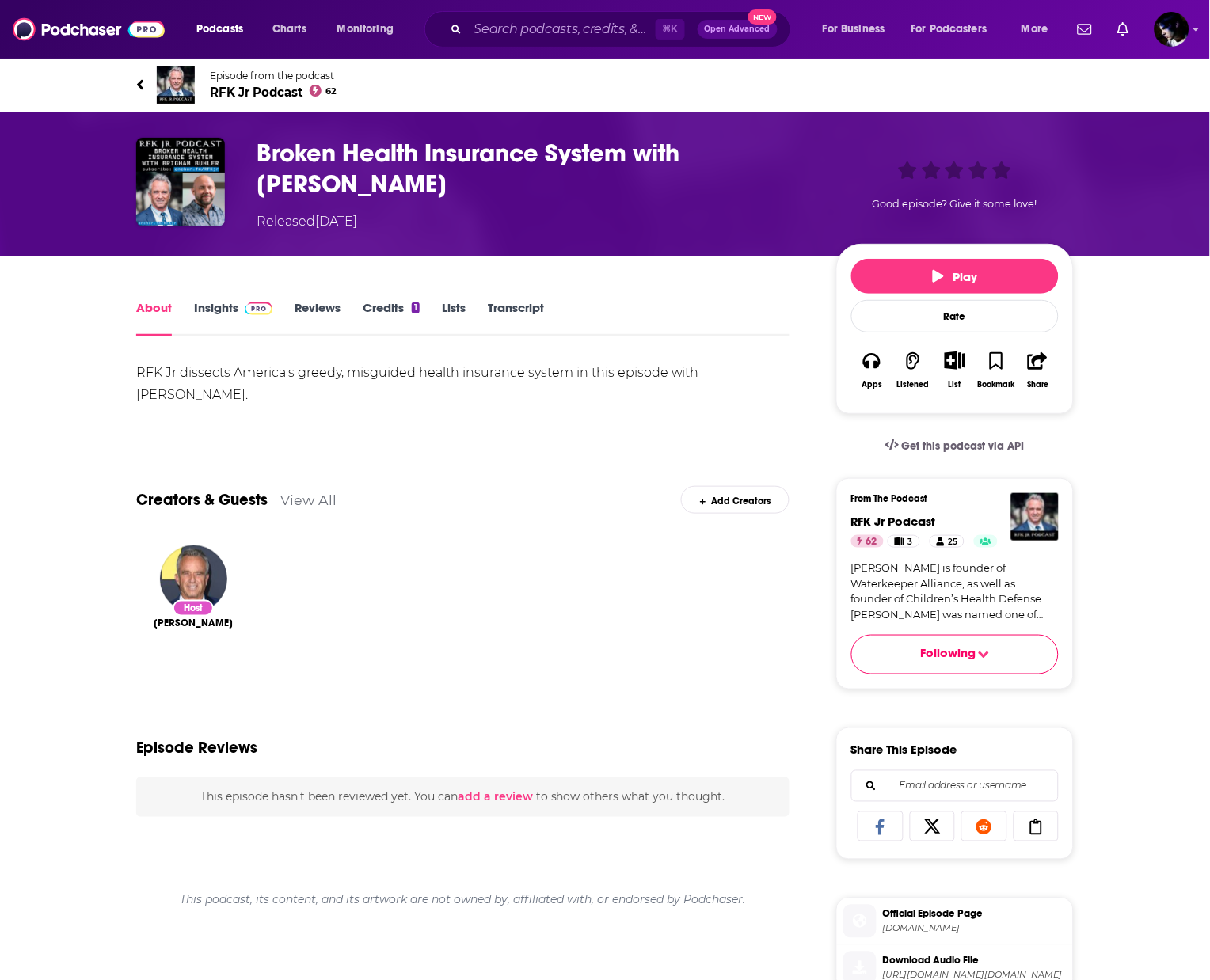
click at [112, 360] on div "About Insights Reviews Credits 1 Lists Transcript RFK Jr dissects America's gre…" at bounding box center [474, 918] width 725 height 1242
copy div "RFK Jr dissects America's greedy, misguided health insurance system in this epi…"
click at [326, 414] on div "Show More" at bounding box center [463, 422] width 654 height 15
click at [235, 306] on link "Insights" at bounding box center [233, 318] width 79 height 36
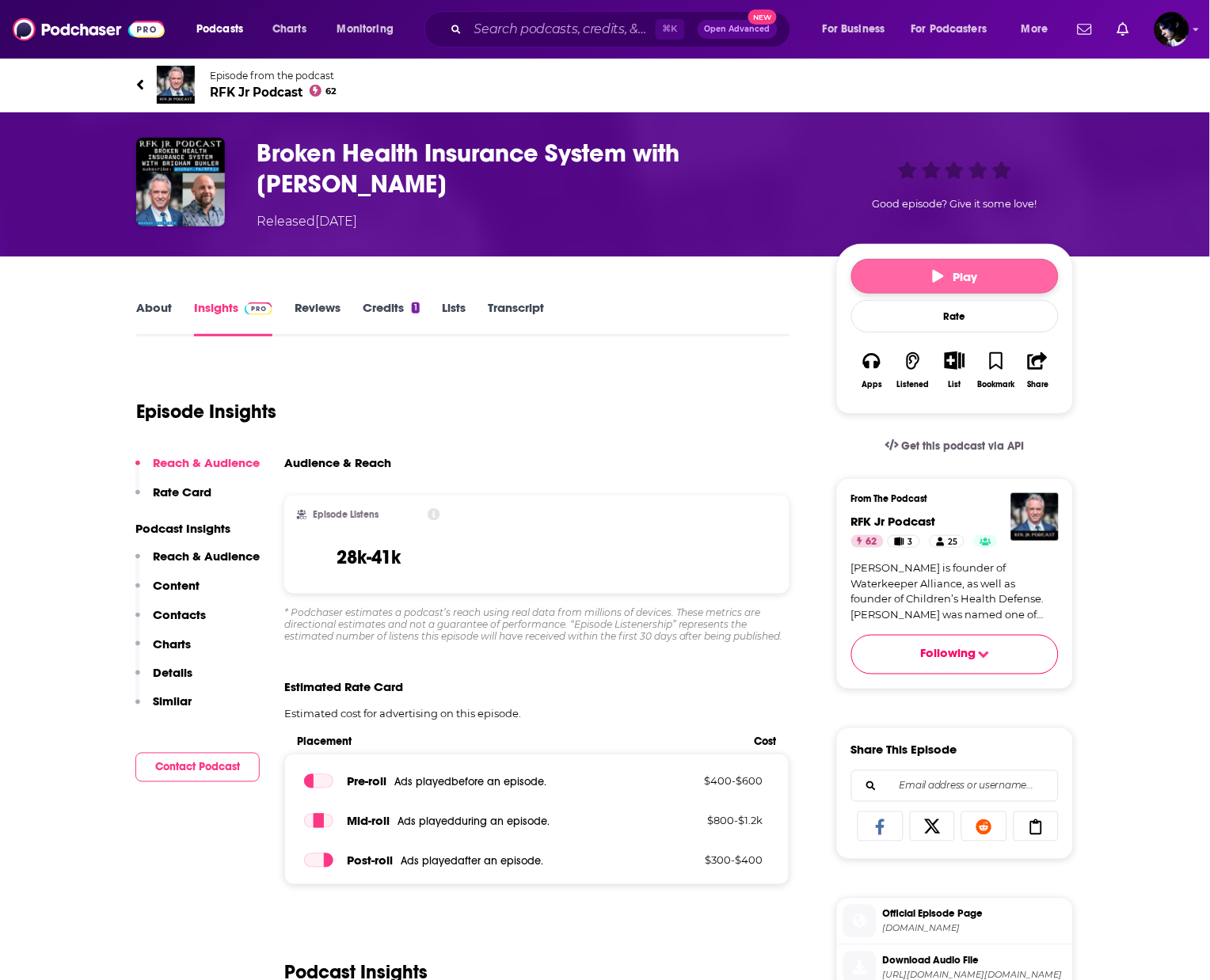
click at [924, 267] on button "Play" at bounding box center [955, 276] width 208 height 35
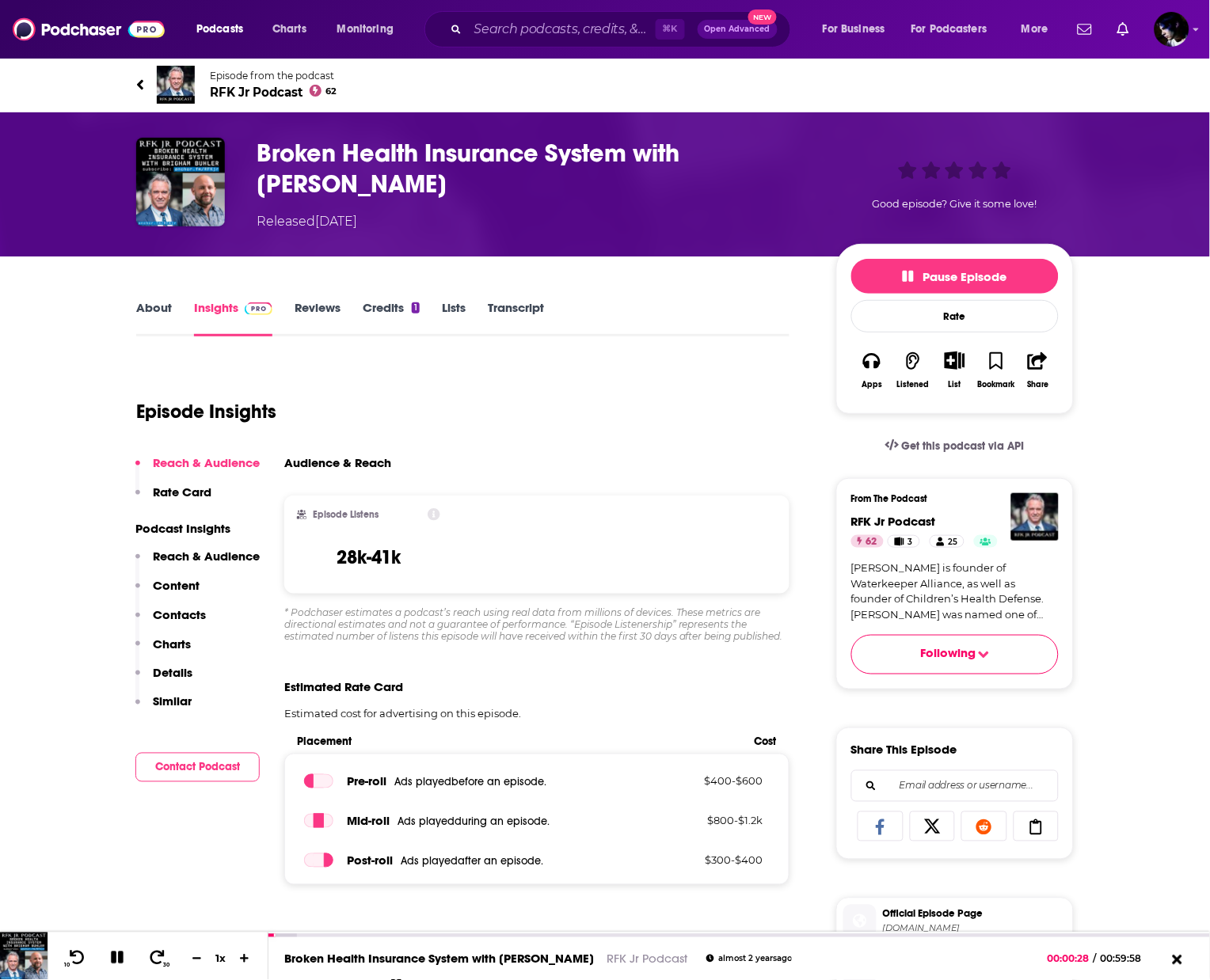
drag, startPoint x: 355, startPoint y: 183, endPoint x: 694, endPoint y: 152, distance: 340.4
click at [694, 152] on h3 "Broken Health Insurance System with Brigham Buhler" at bounding box center [534, 169] width 555 height 62
copy h3 "[PERSON_NAME]"
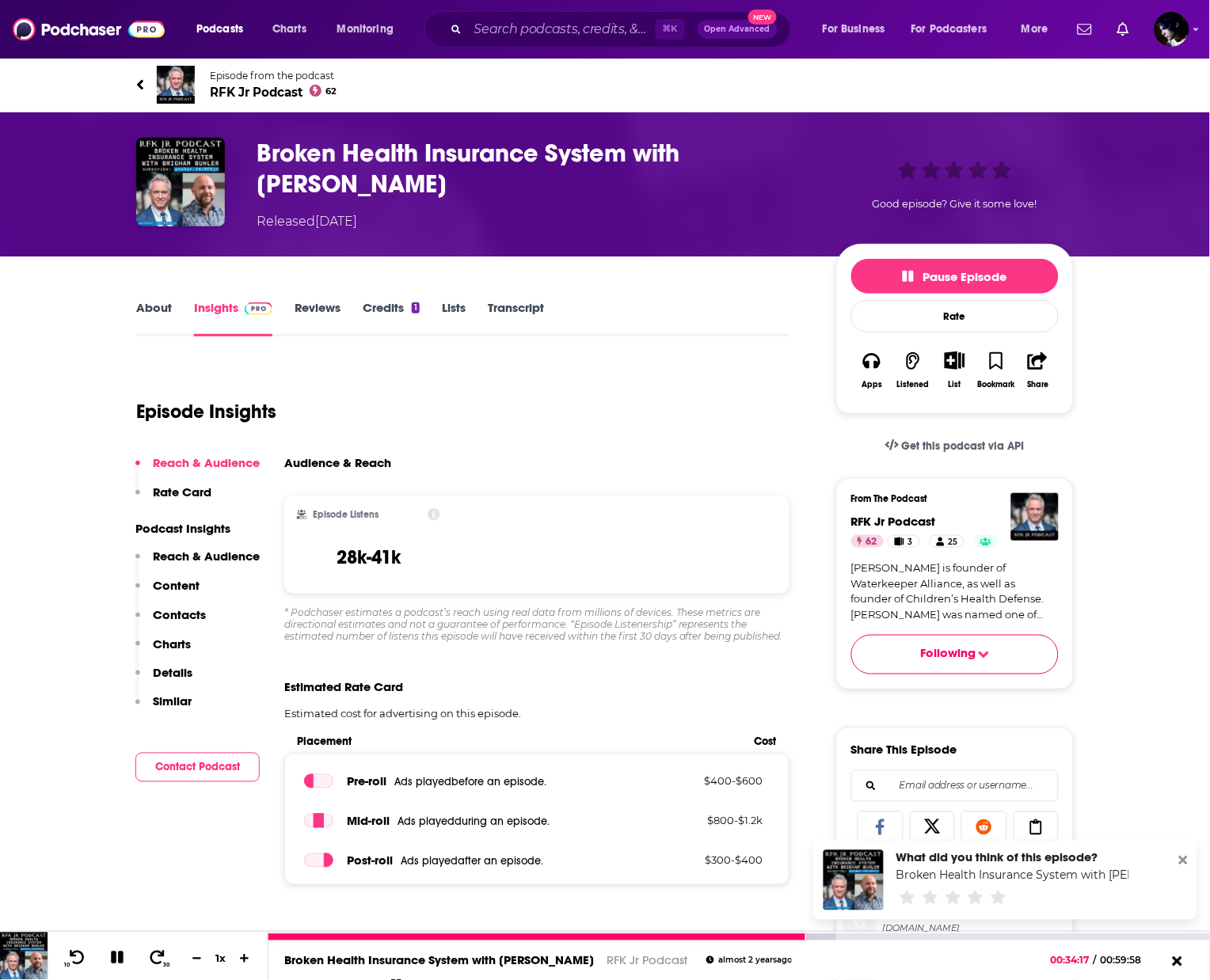
drag, startPoint x: 808, startPoint y: 935, endPoint x: 1014, endPoint y: 934, distance: 206.0
click at [1006, 934] on div at bounding box center [739, 937] width 942 height 6
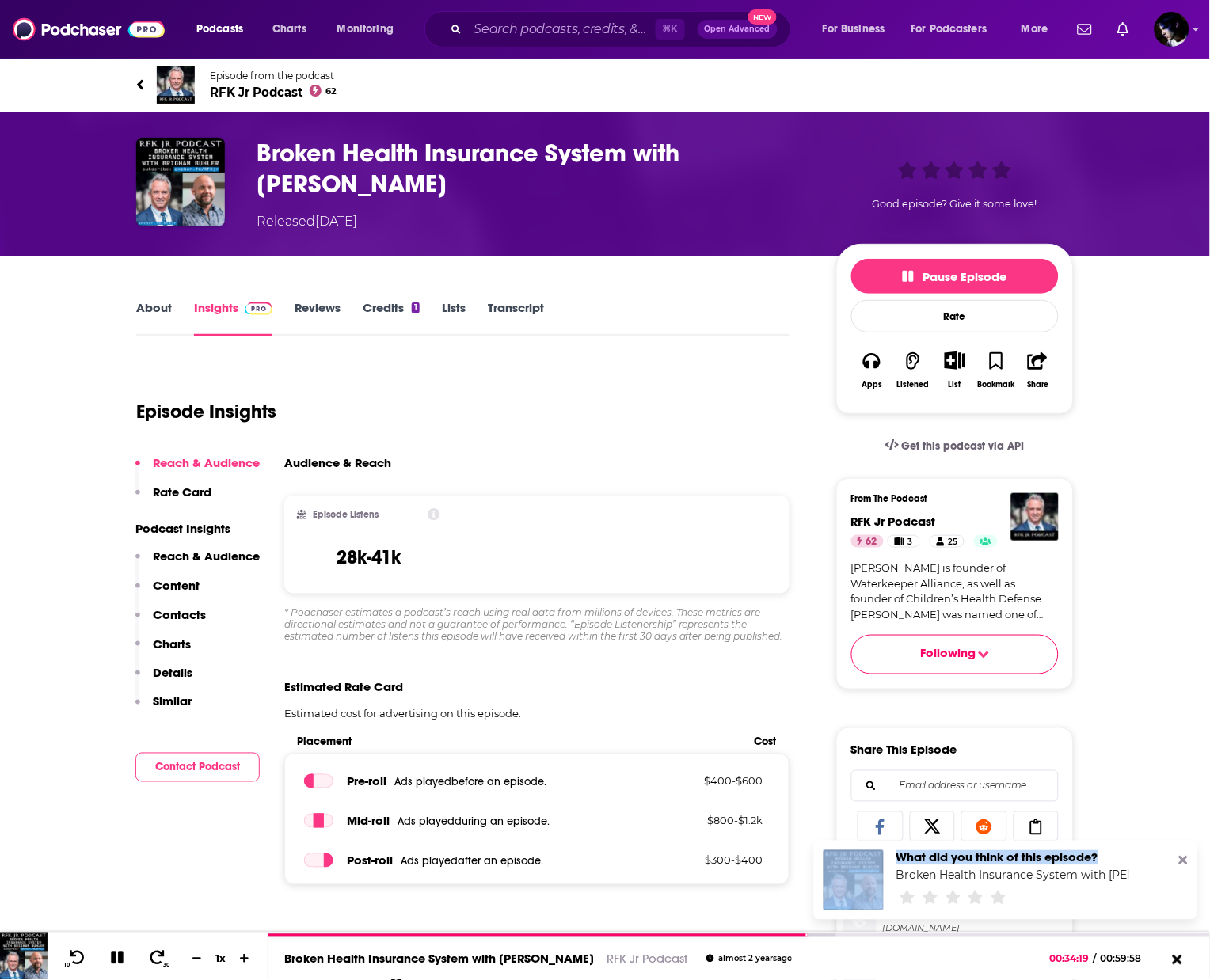
click at [1183, 858] on div "What did you think of this episode? Broken Health Insurance System with Brigham…" at bounding box center [1006, 880] width 384 height 79
click at [1183, 858] on icon at bounding box center [1183, 861] width 9 height 9
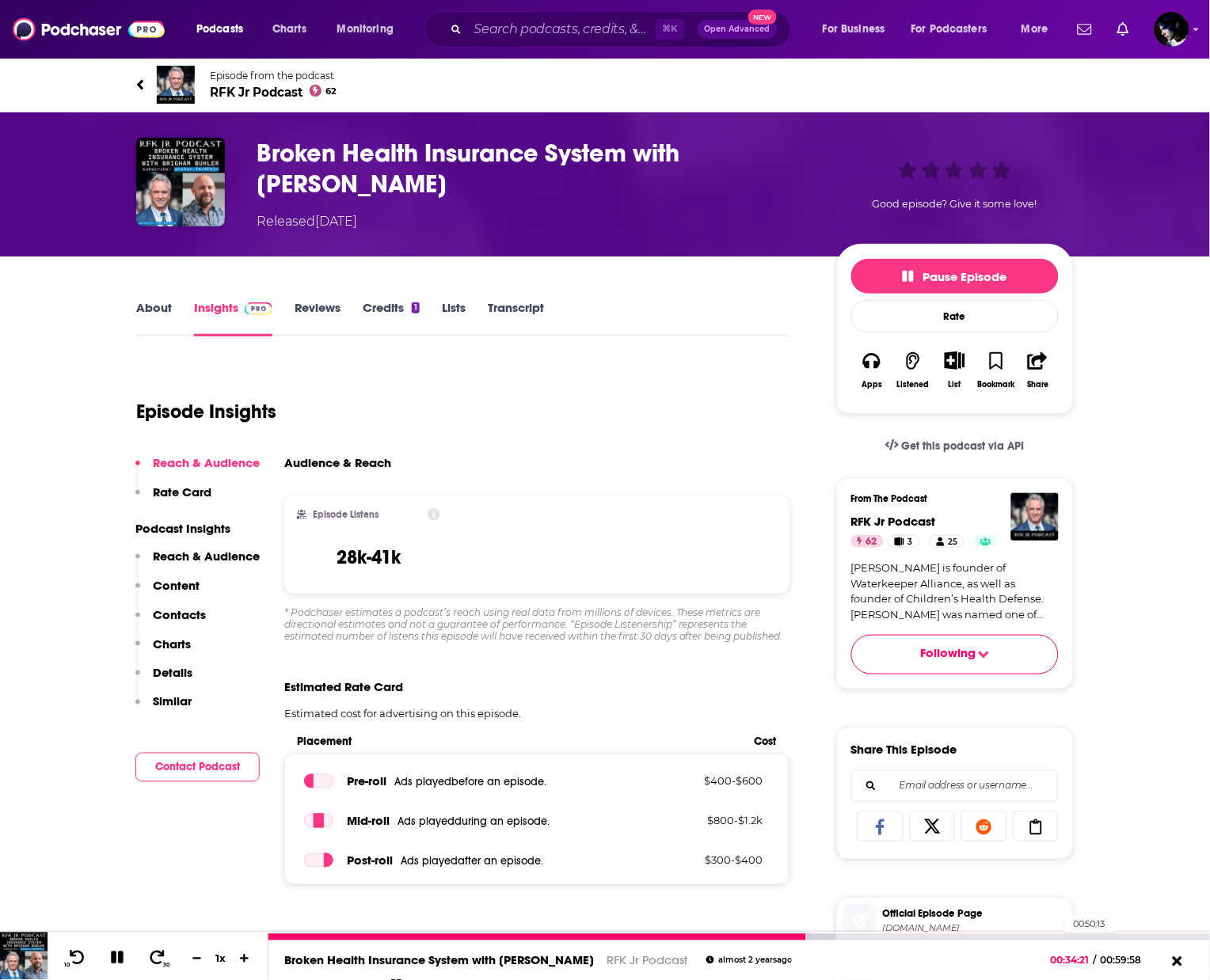
click at [1058, 935] on div "00:50:13" at bounding box center [739, 937] width 942 height 6
click at [1108, 935] on div "00:53:29" at bounding box center [739, 937] width 942 height 6
click at [1143, 934] on div "00:55:33" at bounding box center [739, 937] width 942 height 6
click at [1137, 934] on div at bounding box center [705, 937] width 873 height 6
click at [1144, 936] on div at bounding box center [720, 937] width 903 height 6
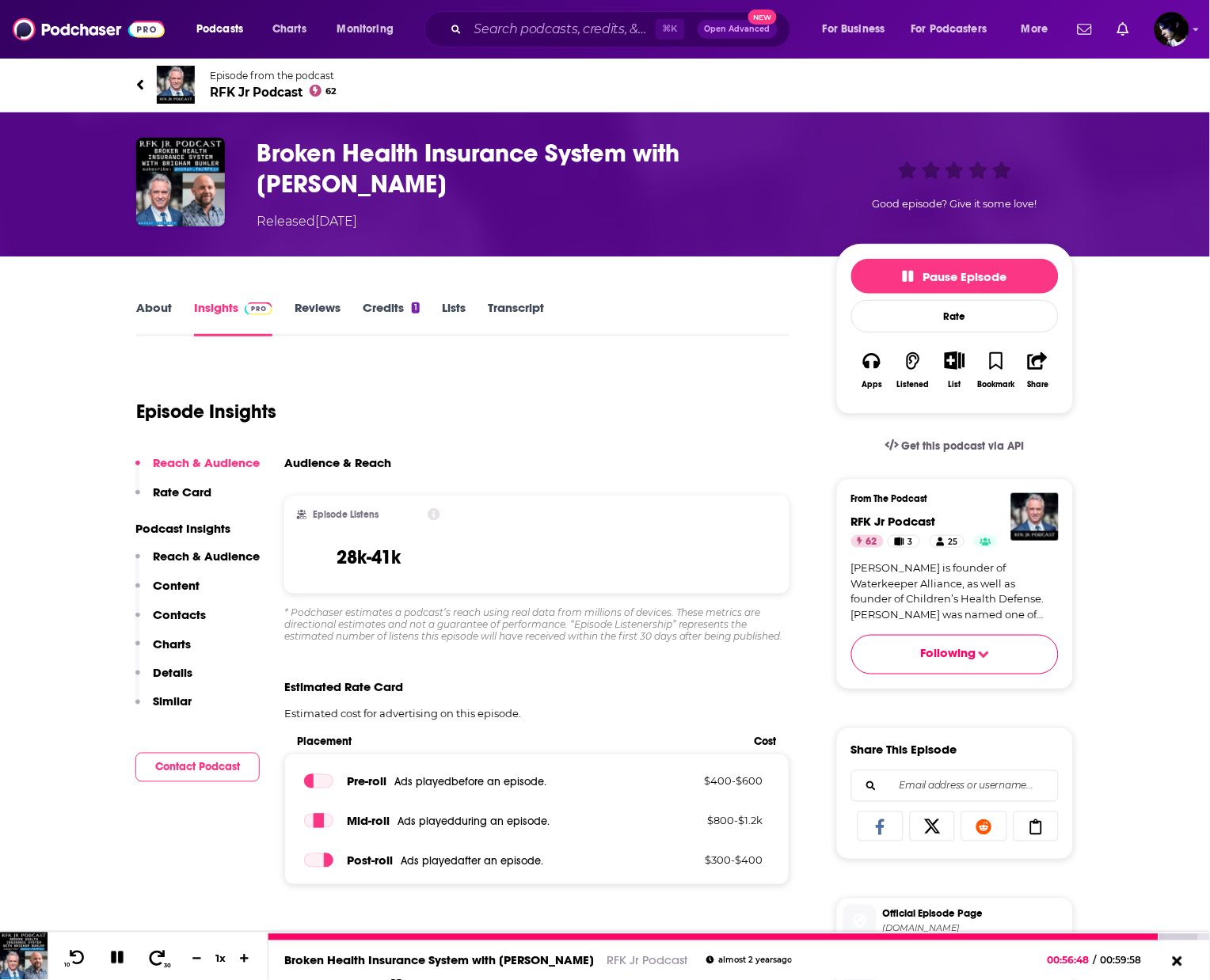
click at [169, 960] on button "30" at bounding box center [158, 958] width 32 height 22
click at [117, 952] on icon at bounding box center [117, 958] width 19 height 17
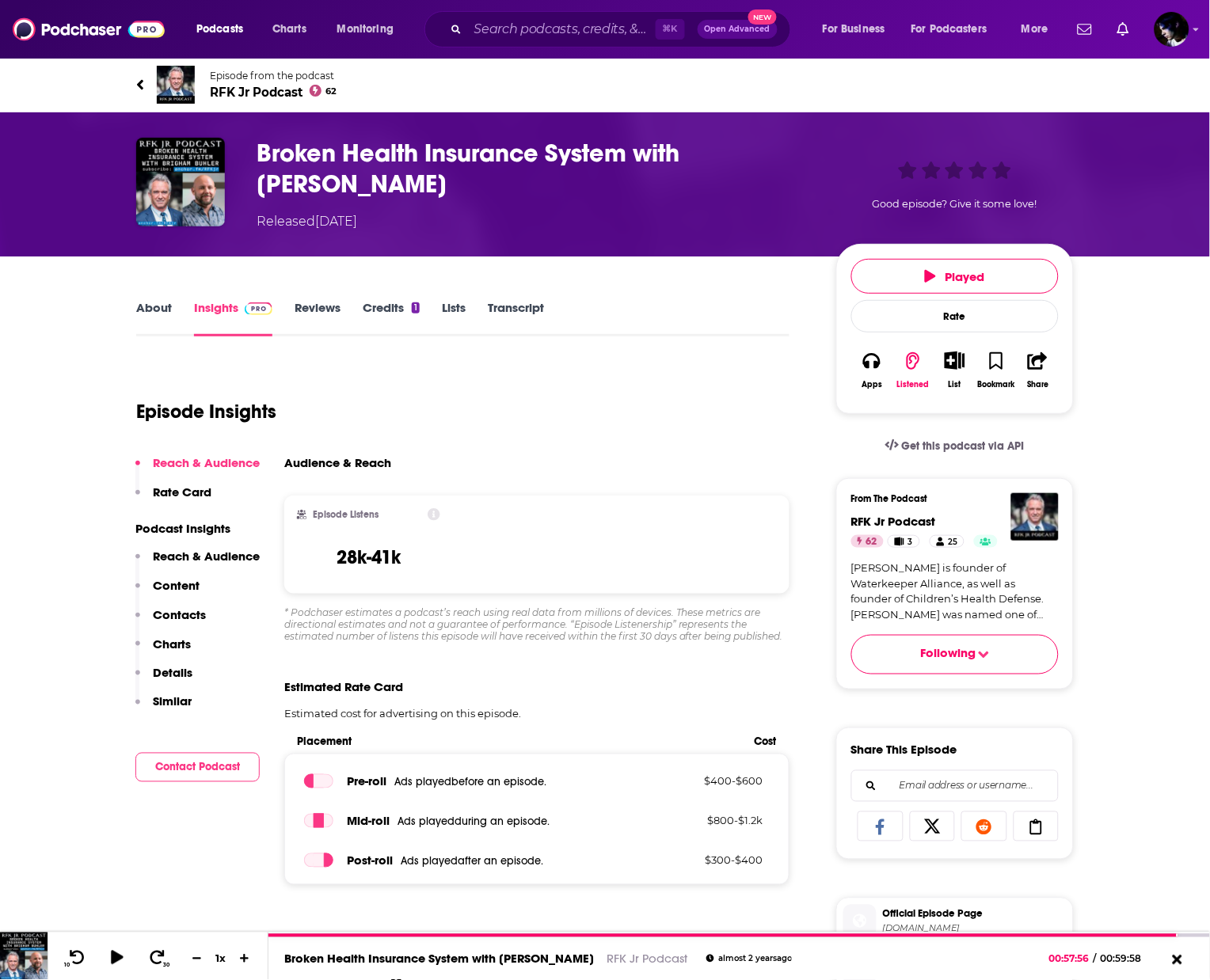
click at [265, 90] on span "RFK Jr Podcast 62" at bounding box center [273, 92] width 127 height 15
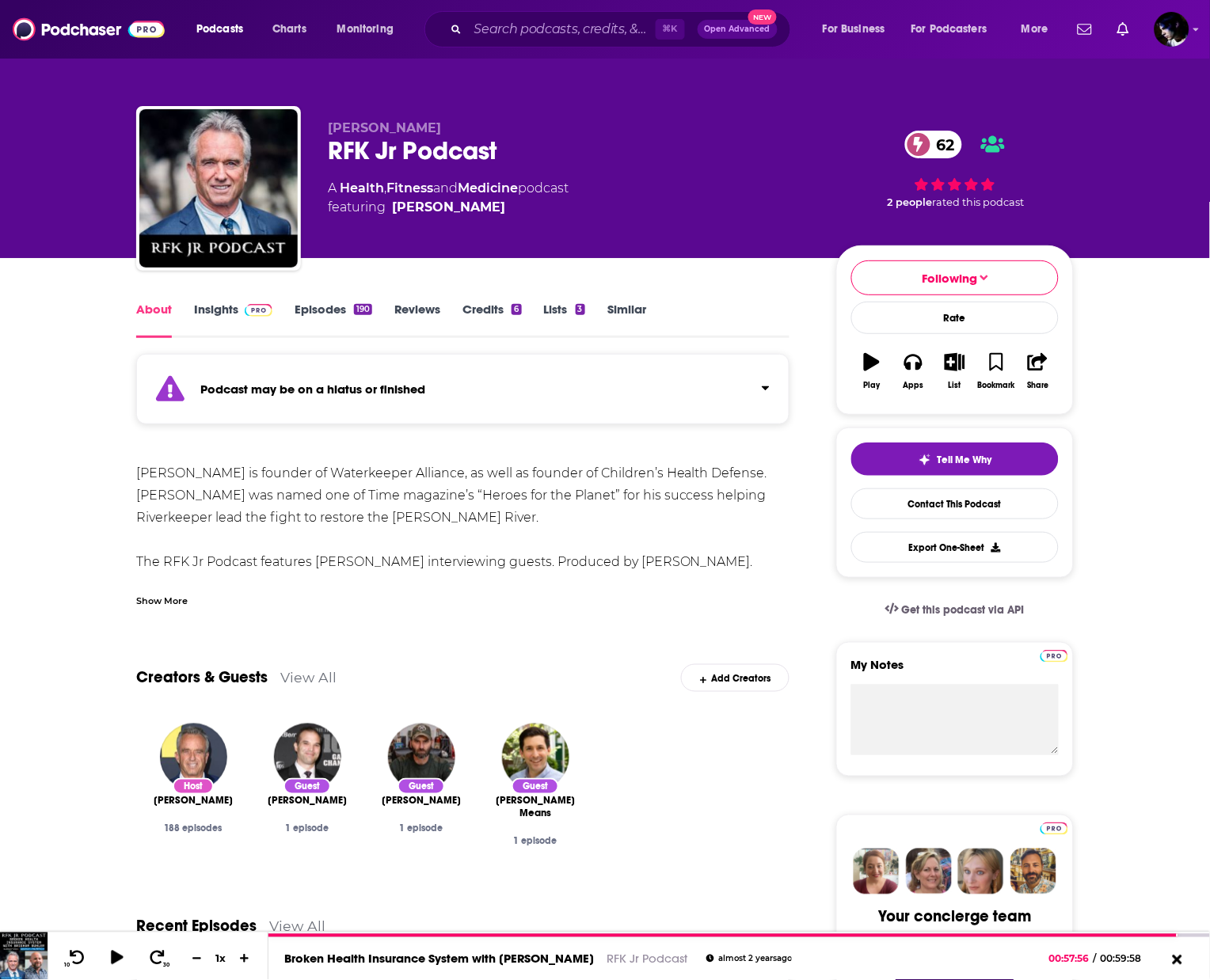
click at [308, 310] on link "Episodes 190" at bounding box center [333, 319] width 78 height 36
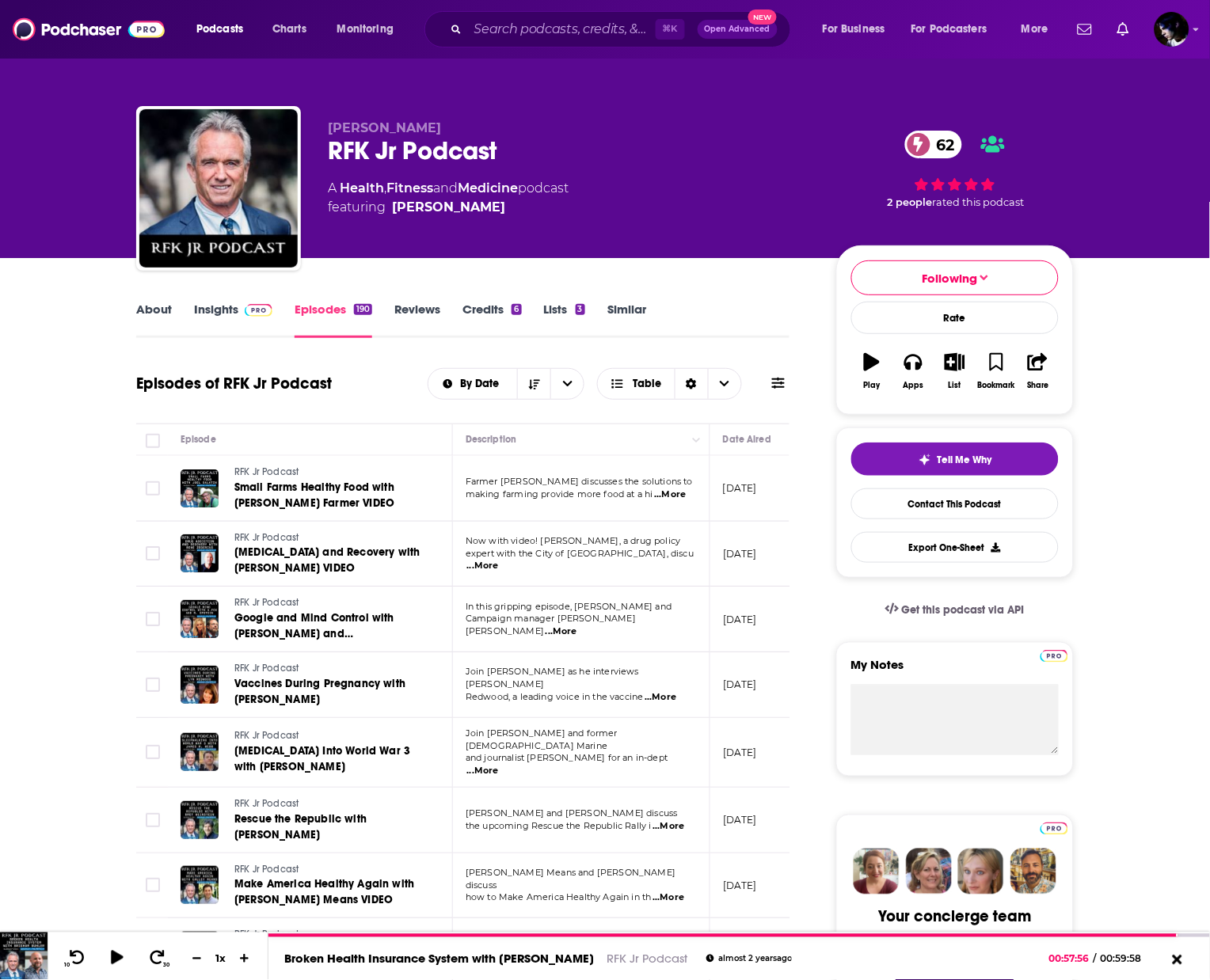
drag, startPoint x: 769, startPoint y: 376, endPoint x: 763, endPoint y: 388, distance: 13.4
click at [769, 376] on button at bounding box center [778, 383] width 22 height 17
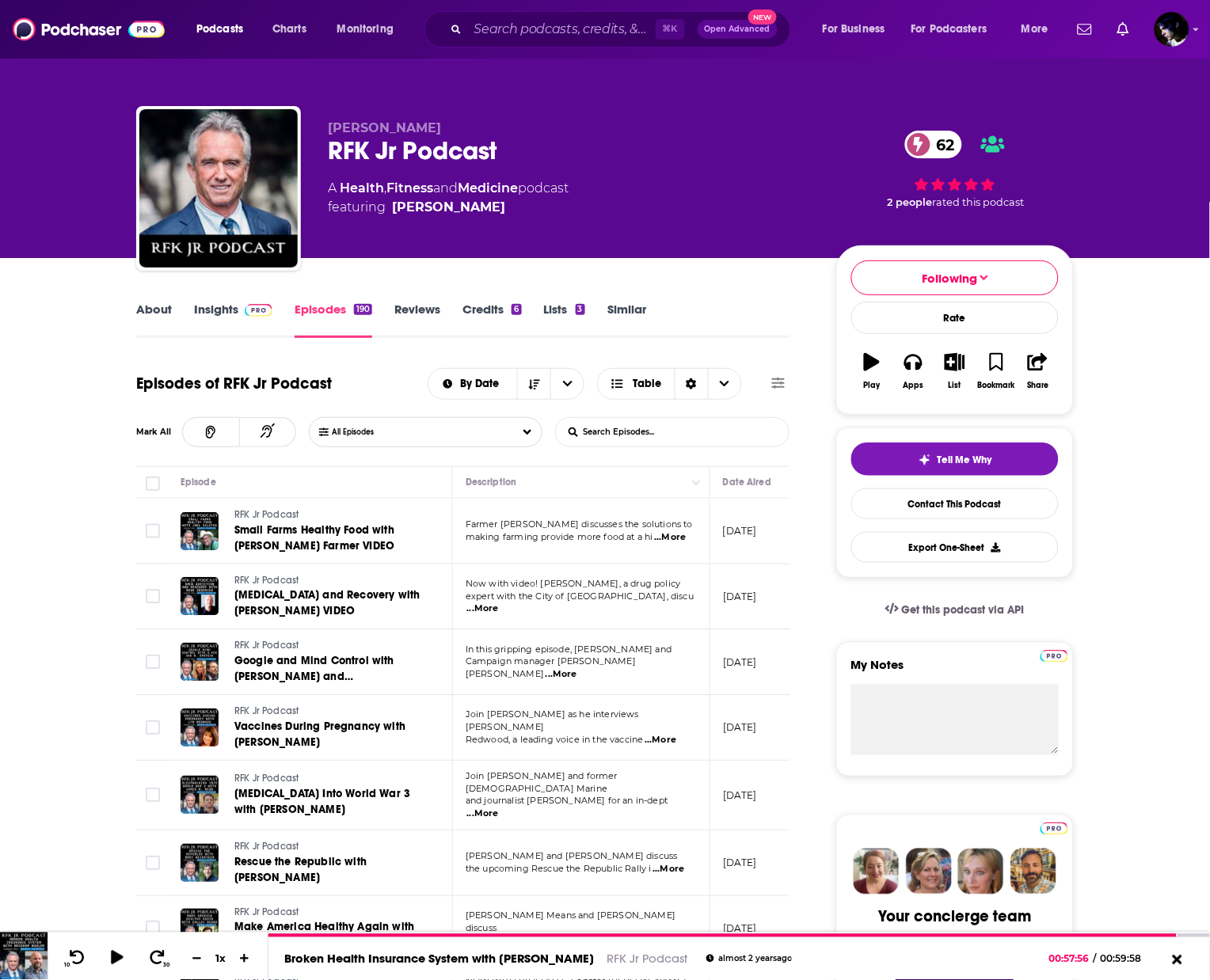
click at [684, 426] on input "List Search Input" at bounding box center [638, 432] width 165 height 28
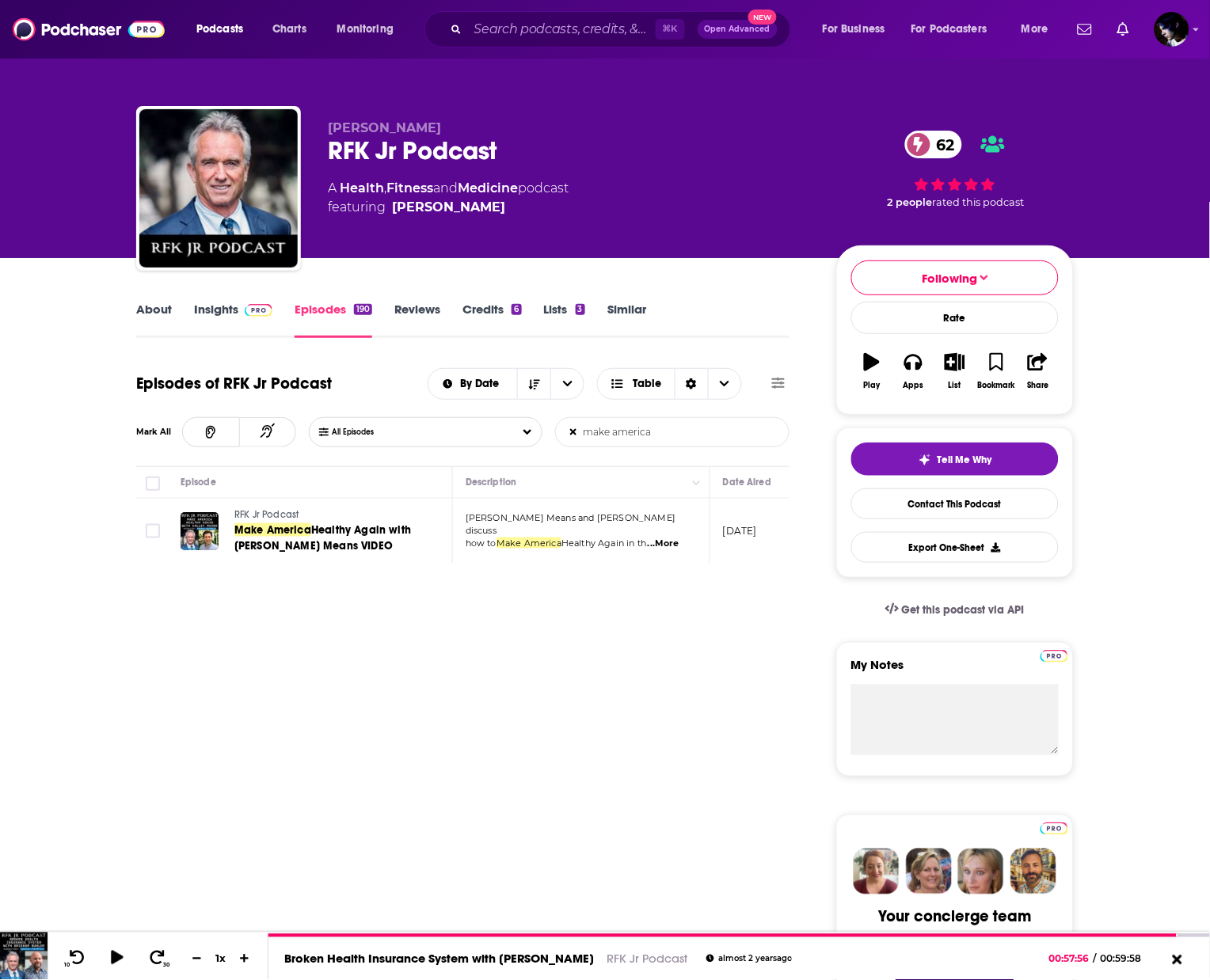
type input "make america"
click at [327, 532] on span "Healthy Again with Calley Means VIDEO" at bounding box center [323, 537] width 177 height 29
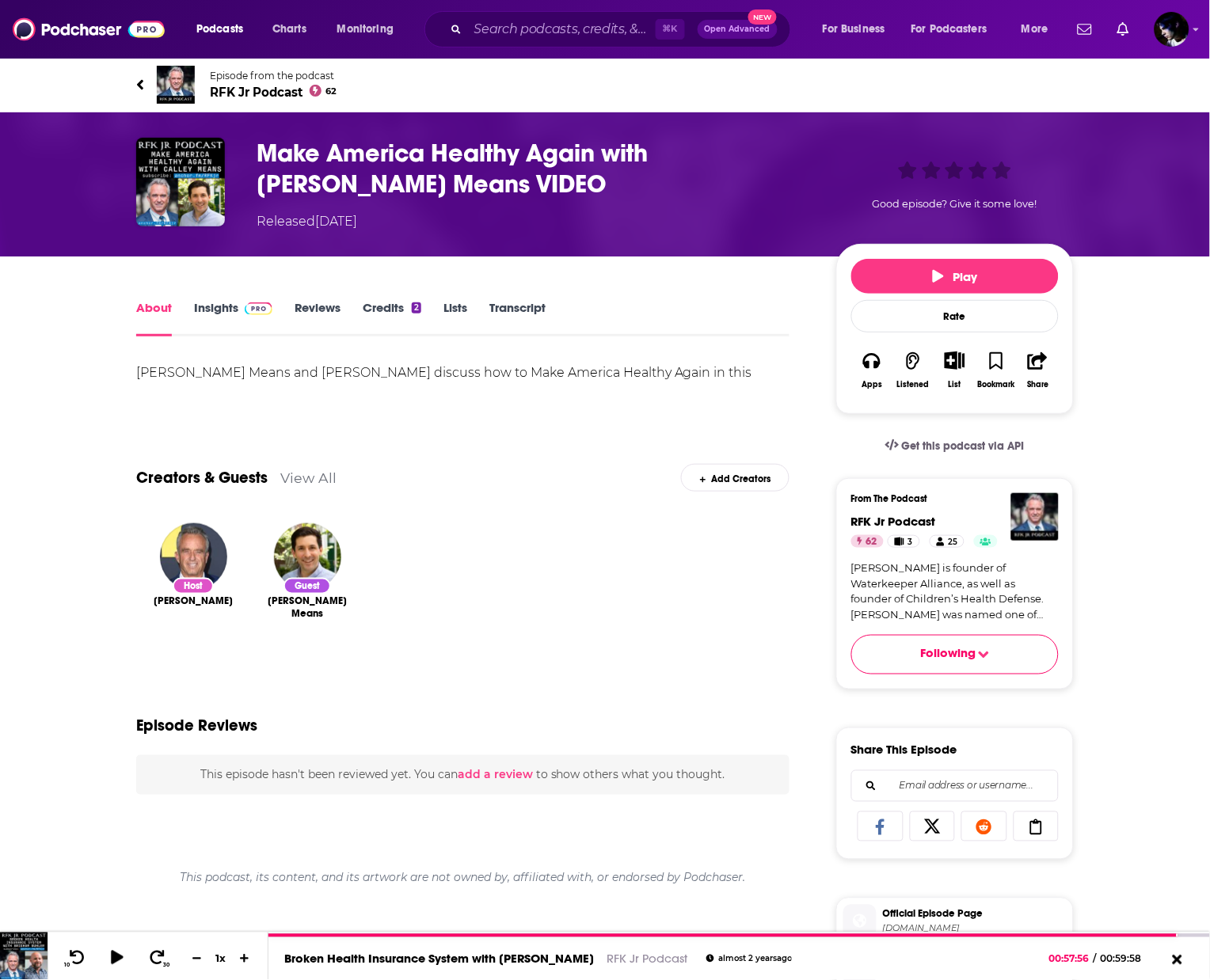
click at [249, 366] on div "Calley Means and Robert F. Kennedy Jr. discuss how to Make America Healthy Agai…" at bounding box center [463, 383] width 654 height 45
click at [249, 364] on div "Calley Means and Robert F. Kennedy Jr. discuss how to Make America Healthy Agai…" at bounding box center [463, 383] width 654 height 45
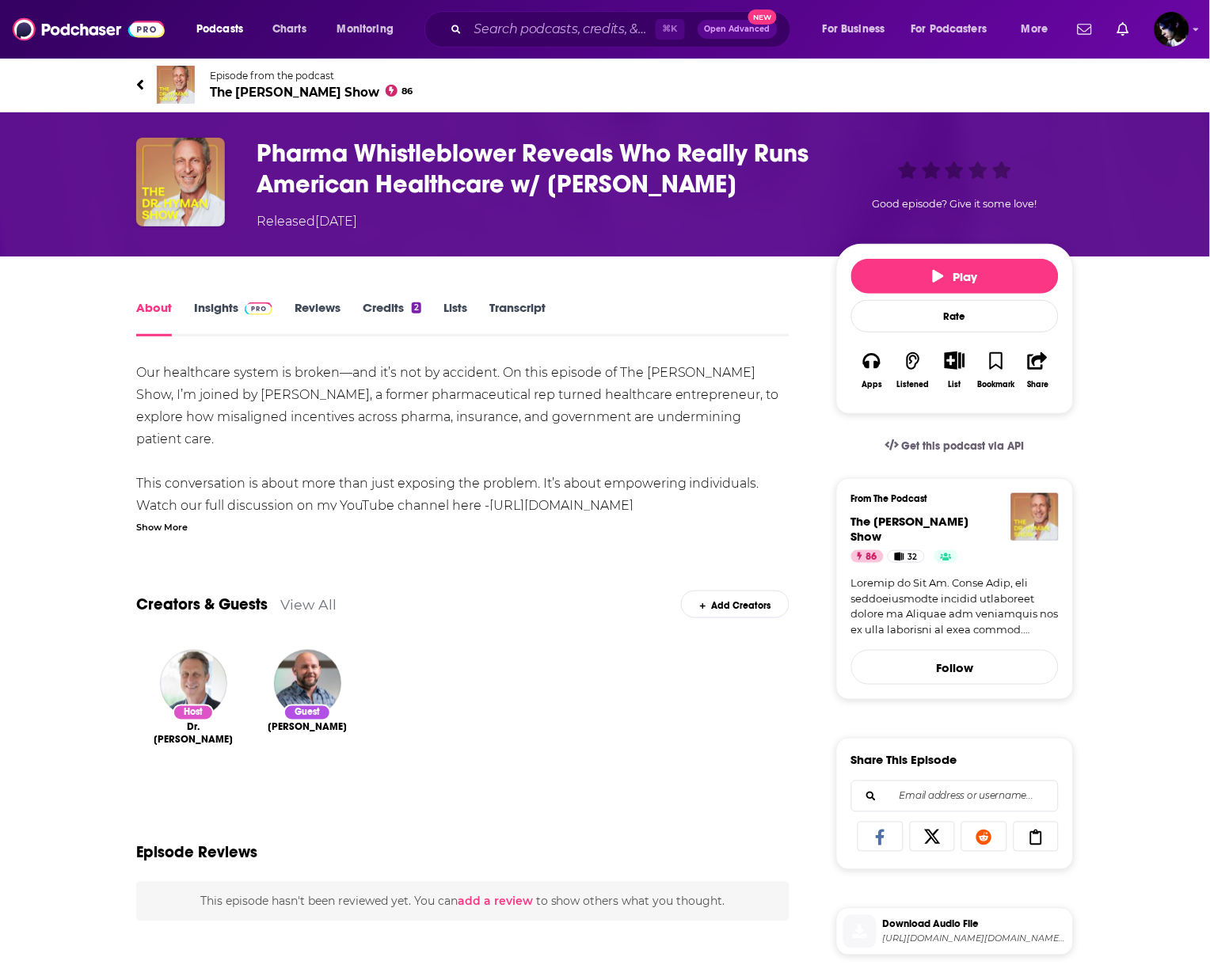
scroll to position [240, 0]
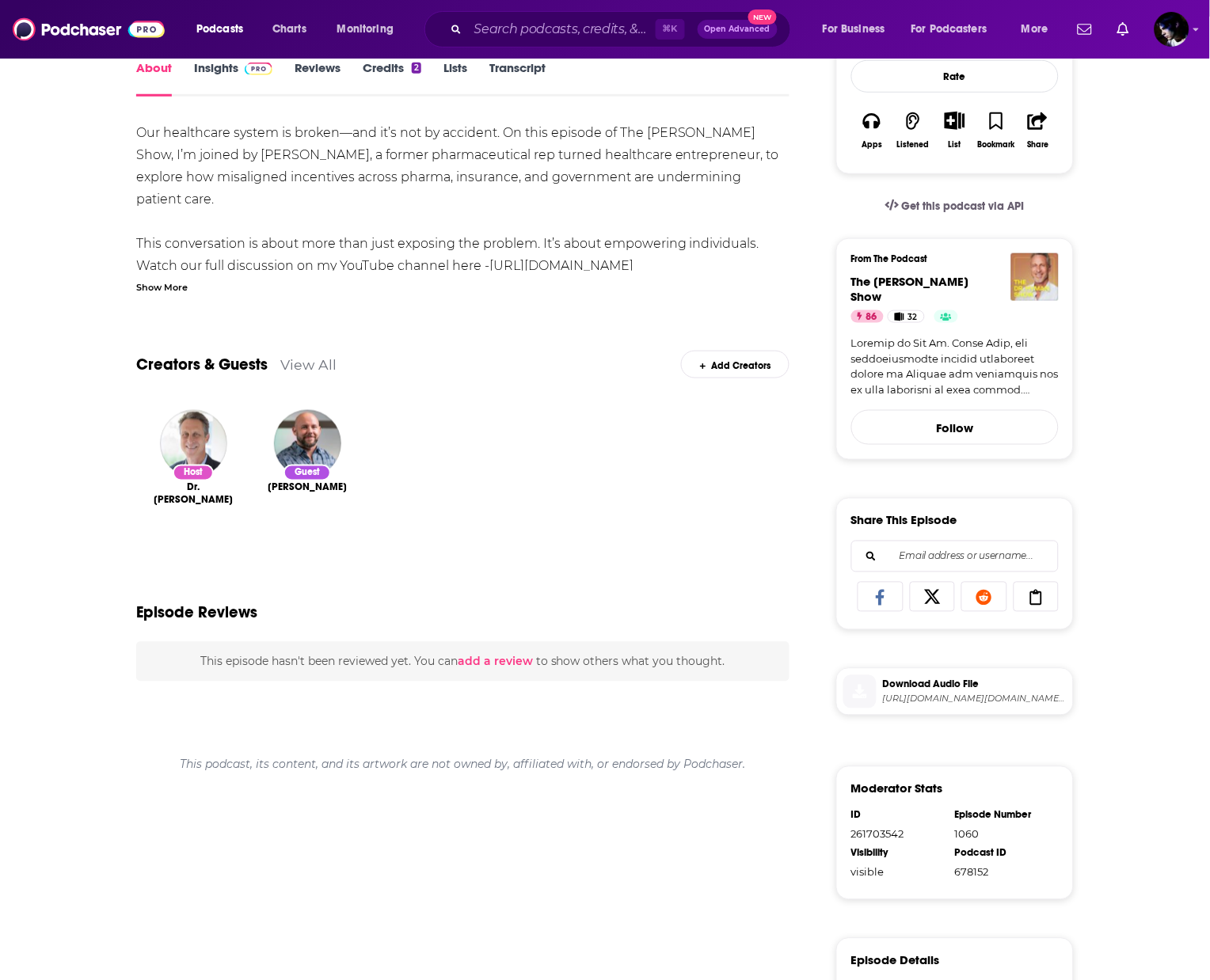
click at [1019, 678] on span "Download Audio File" at bounding box center [975, 685] width 184 height 15
